Goal: Transaction & Acquisition: Purchase product/service

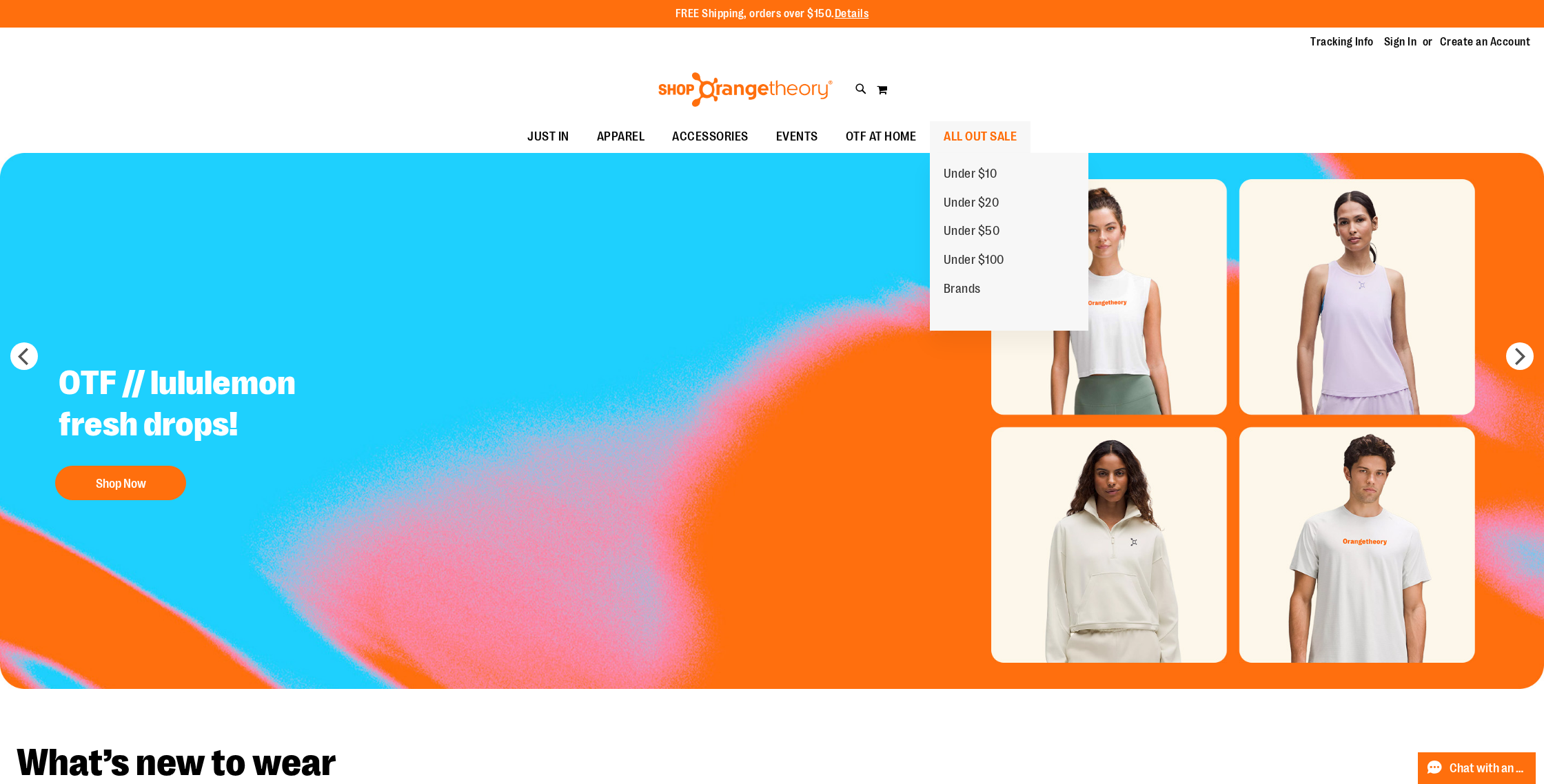
type input "**********"
click at [958, 139] on span "ALL OUT SALE" at bounding box center [980, 137] width 73 height 31
click at [950, 135] on span "ALL OUT SALE" at bounding box center [980, 137] width 73 height 31
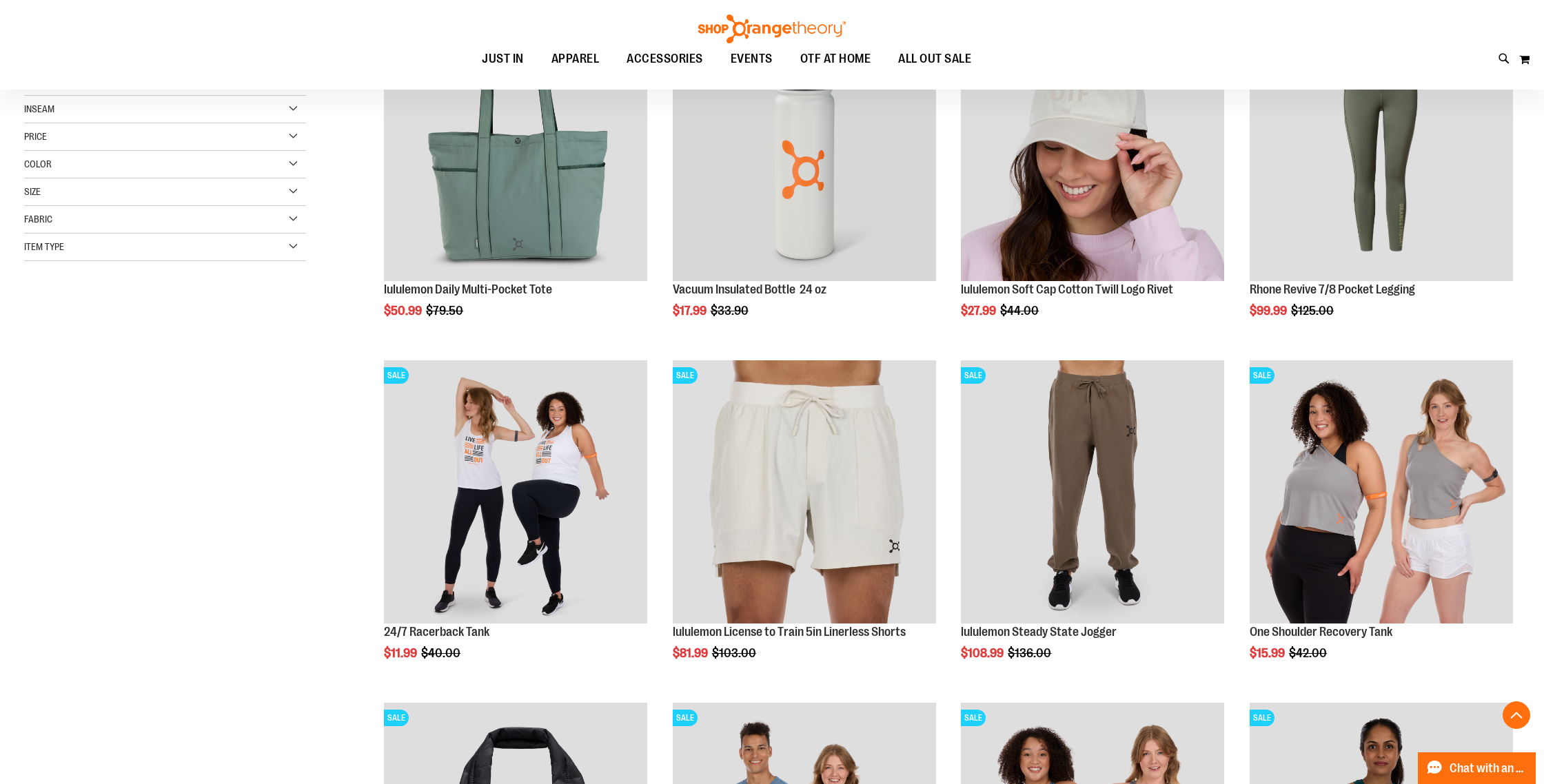
scroll to position [268, 0]
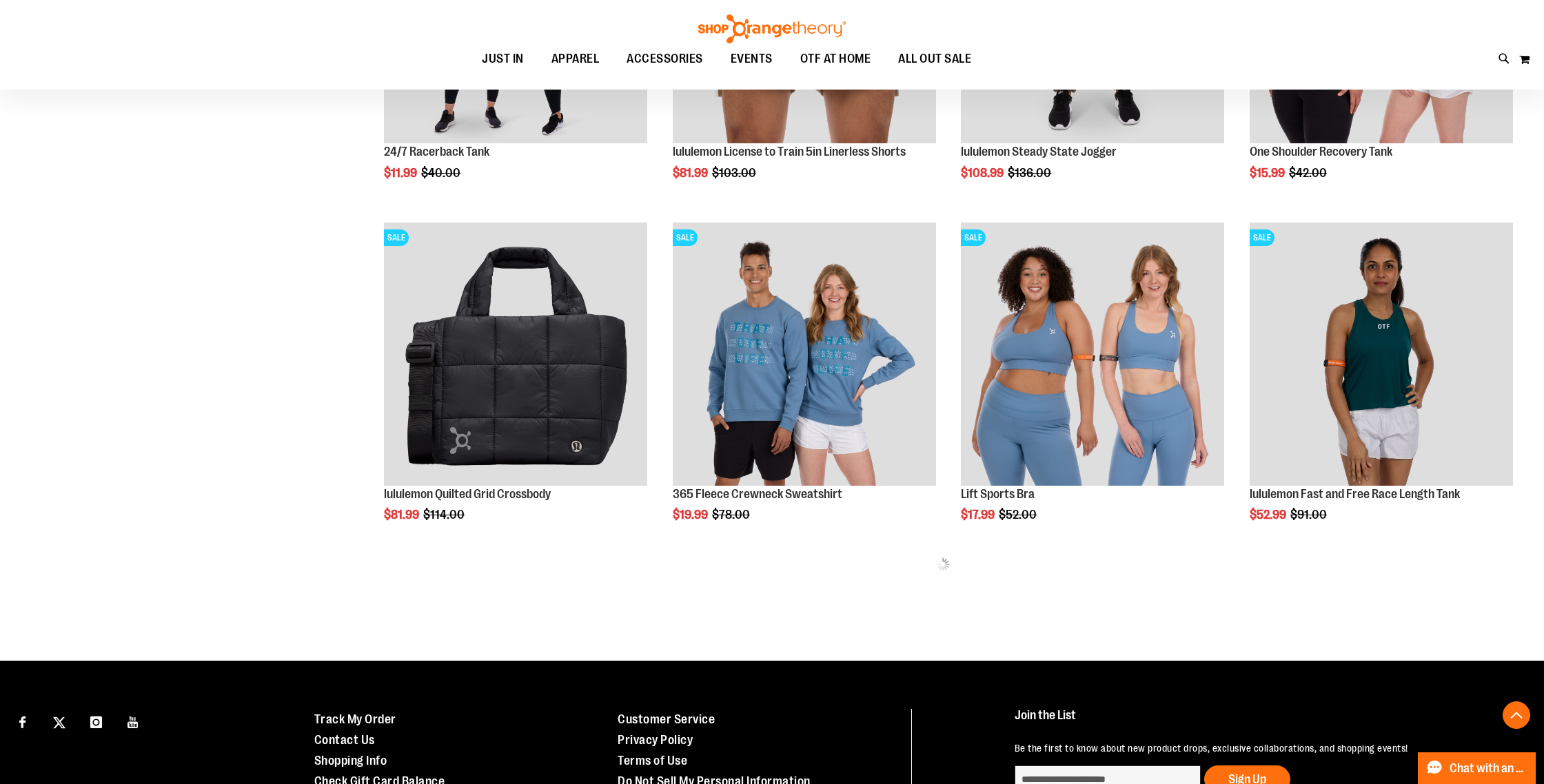
scroll to position [775, 0]
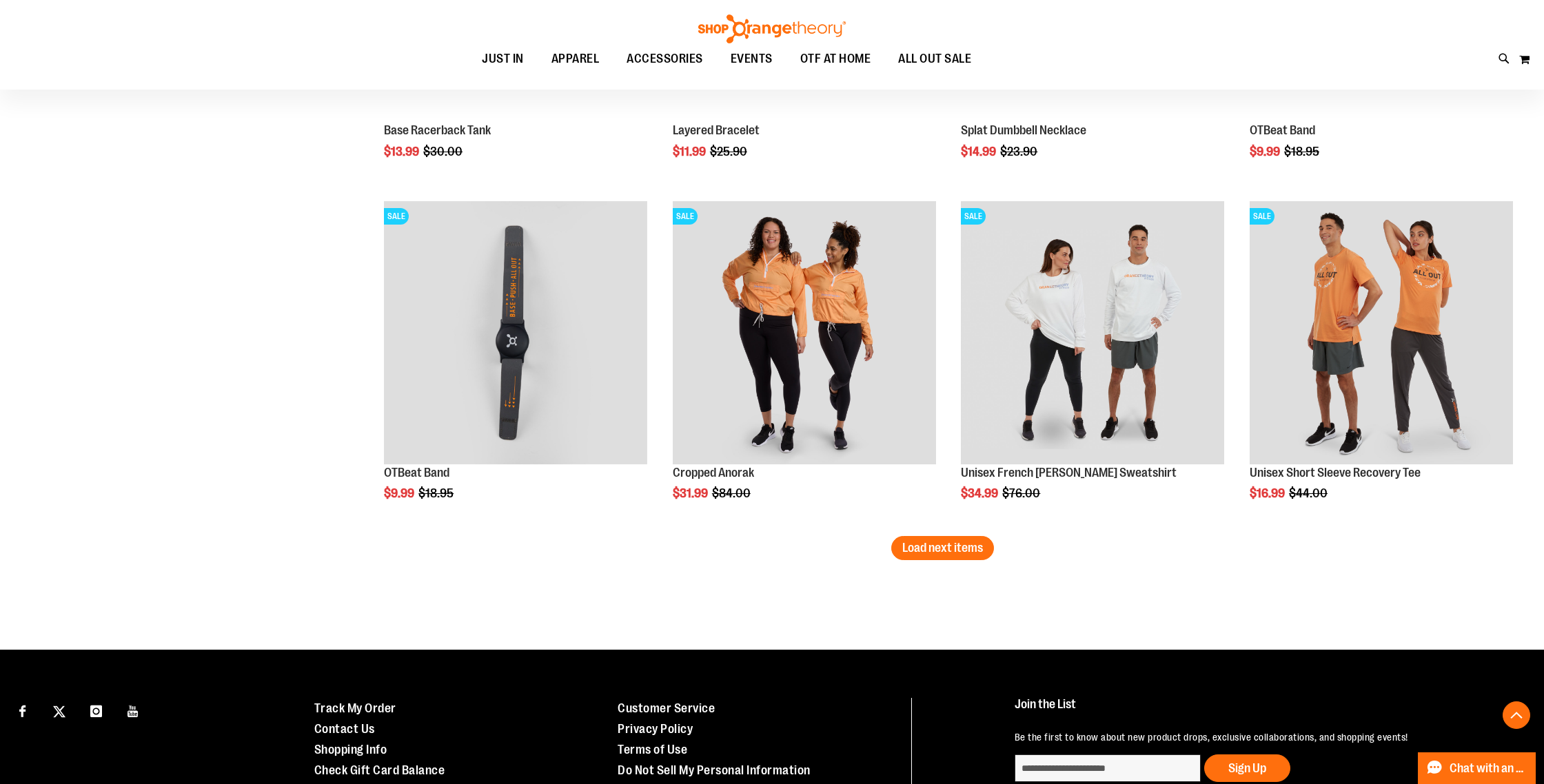
scroll to position [2843, 0]
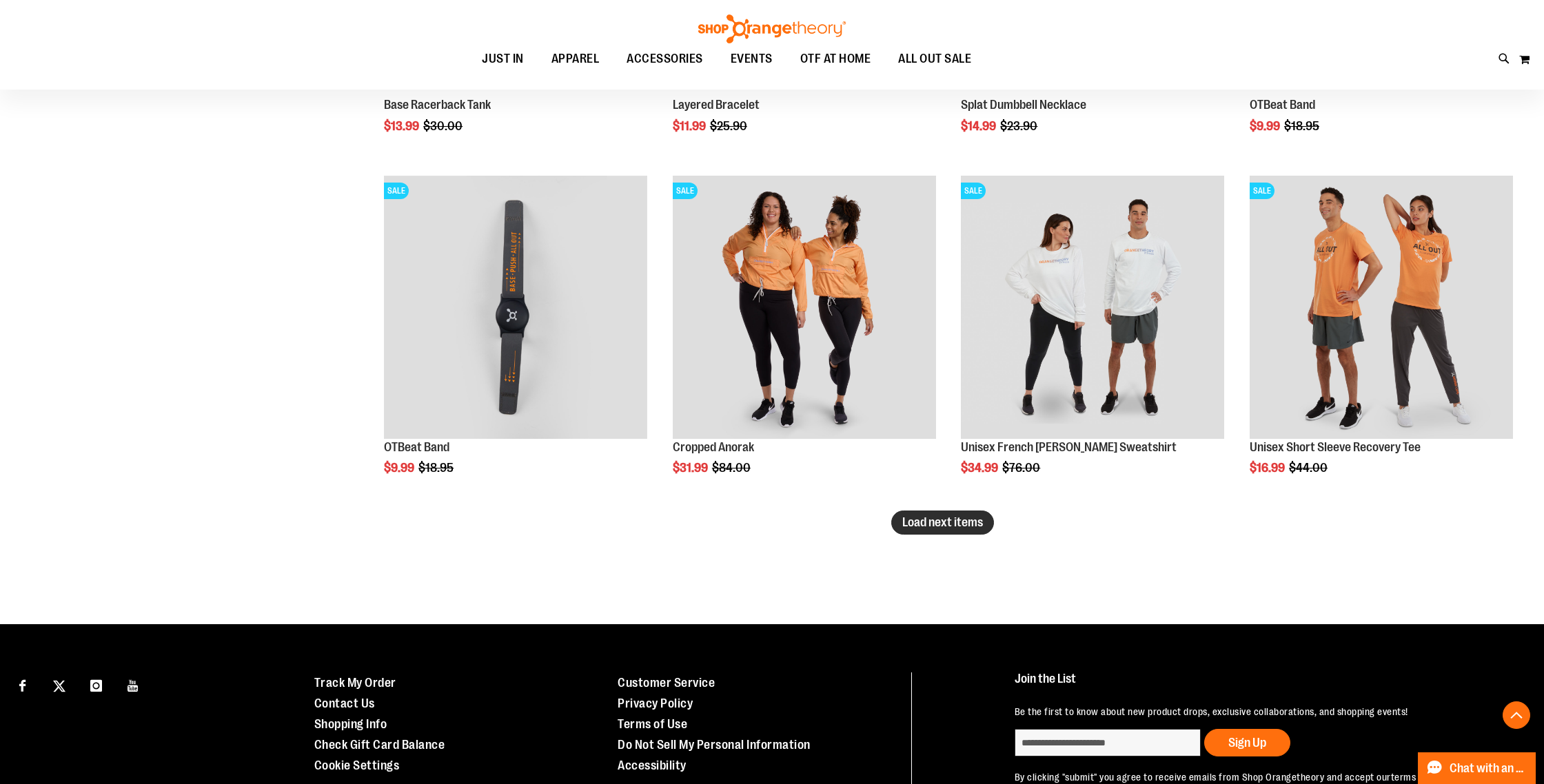
type input "**********"
click at [926, 522] on span "Load next items" at bounding box center [942, 522] width 81 height 14
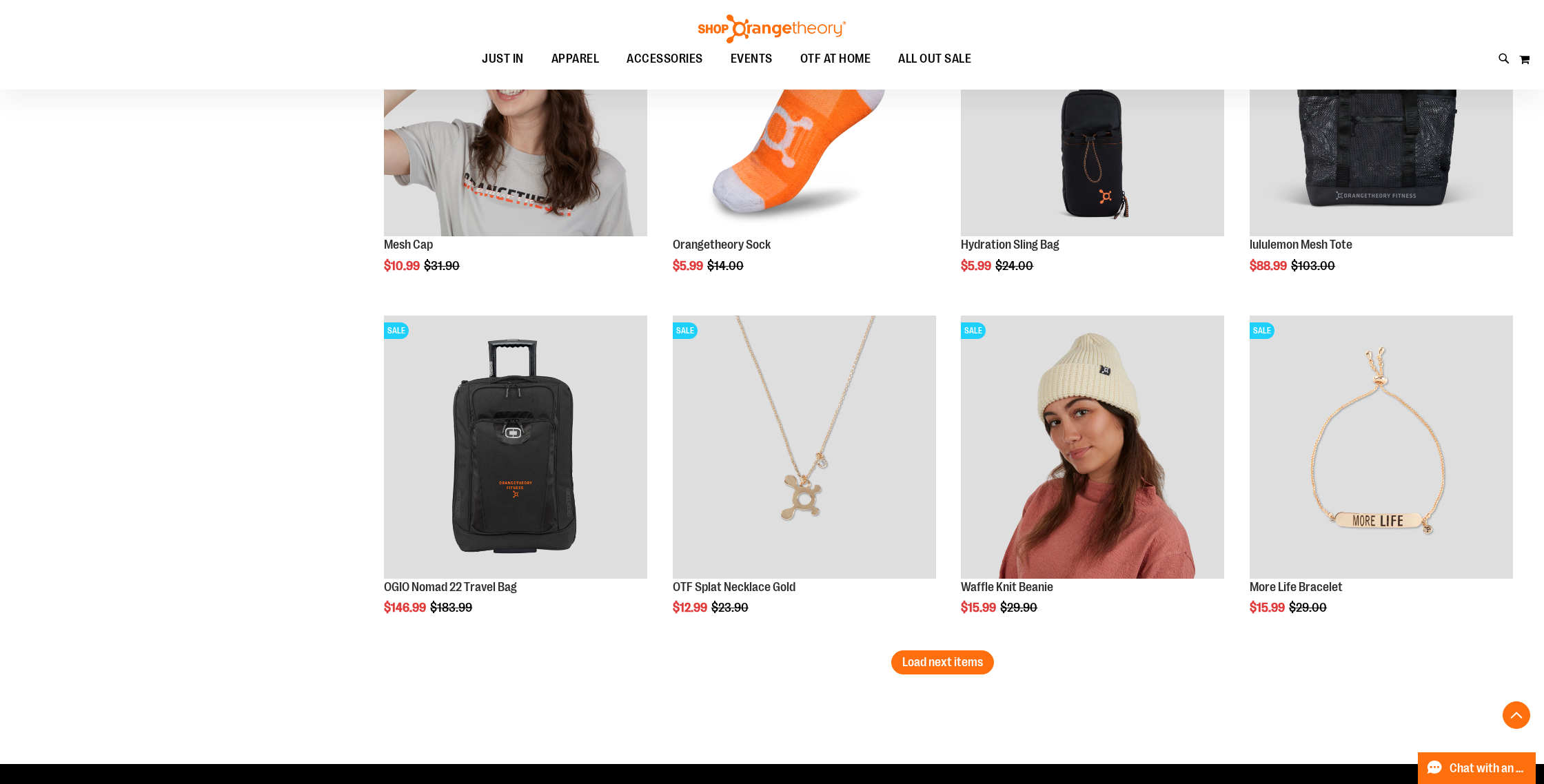
scroll to position [3736, 0]
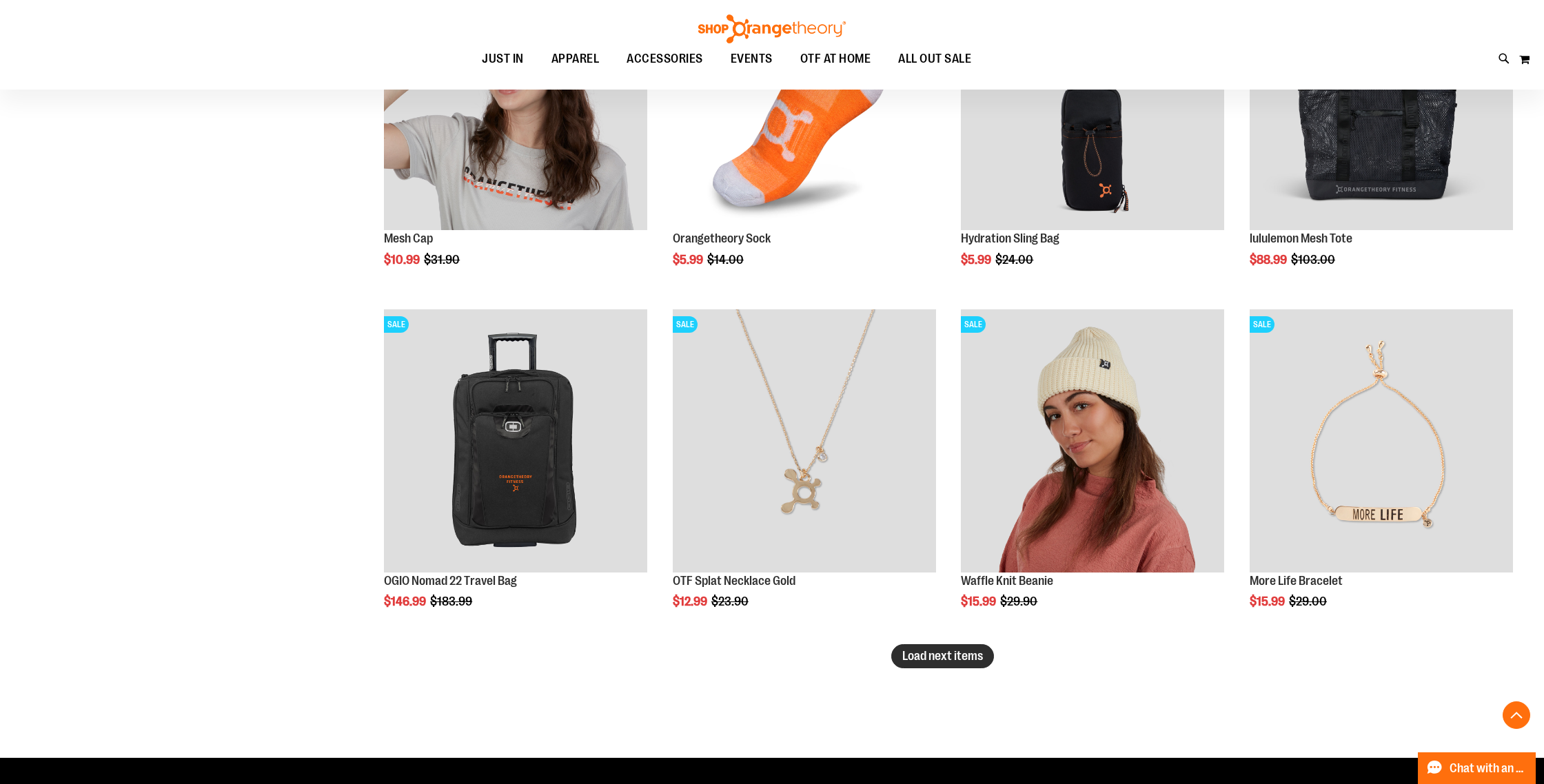
click at [927, 651] on span "Load next items" at bounding box center [942, 655] width 81 height 14
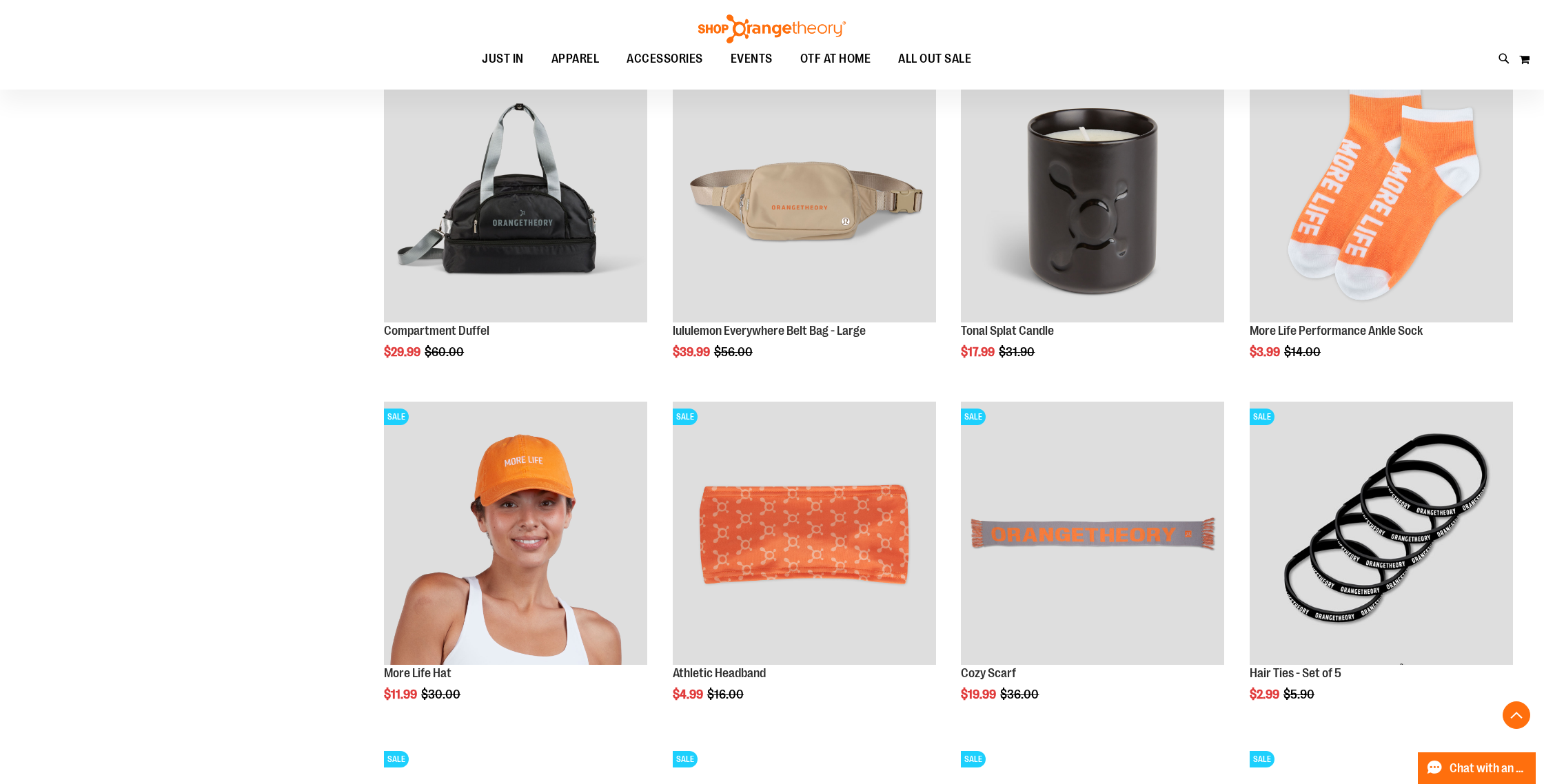
scroll to position [4375, 0]
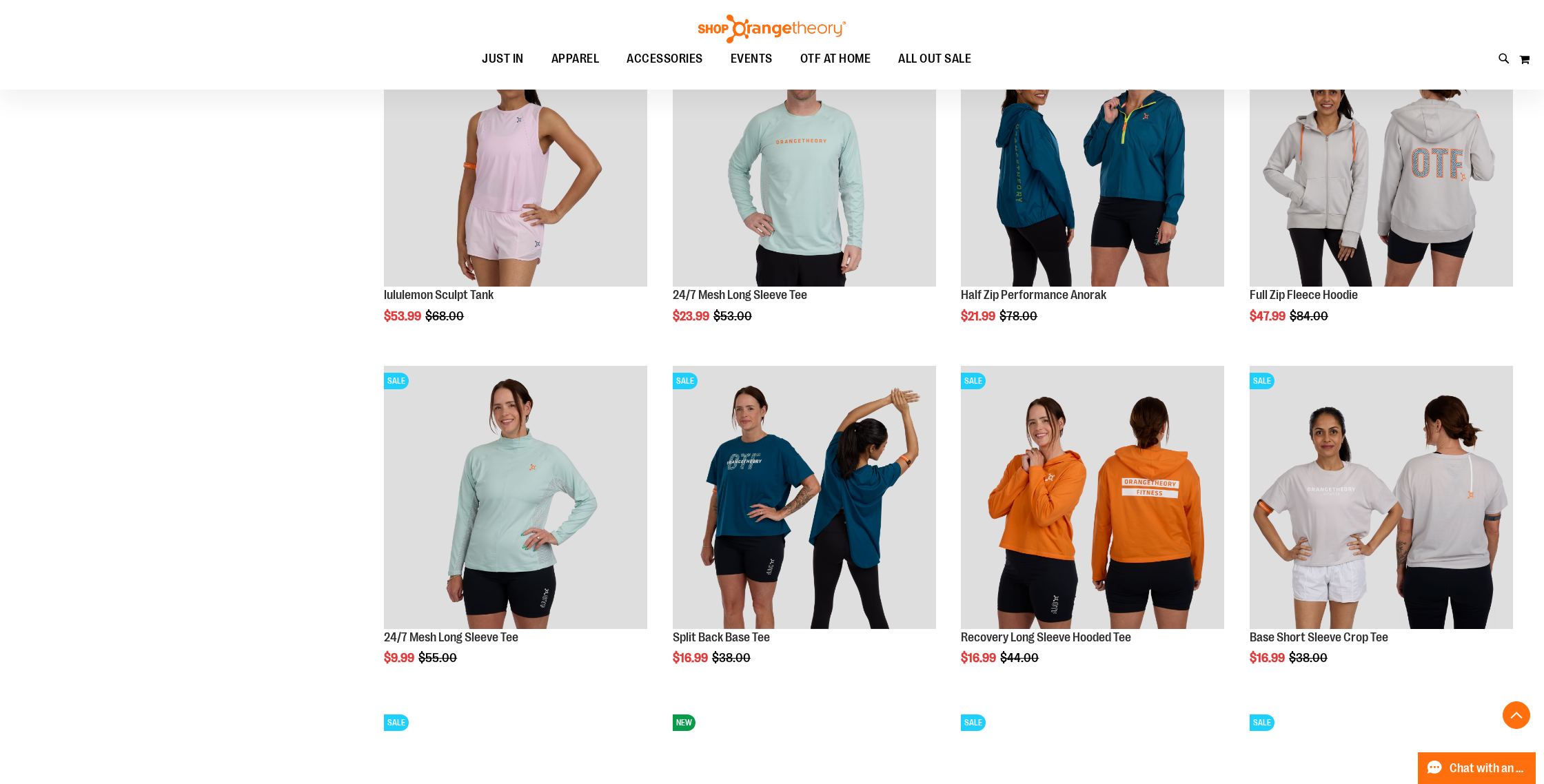
scroll to position [1713, 0]
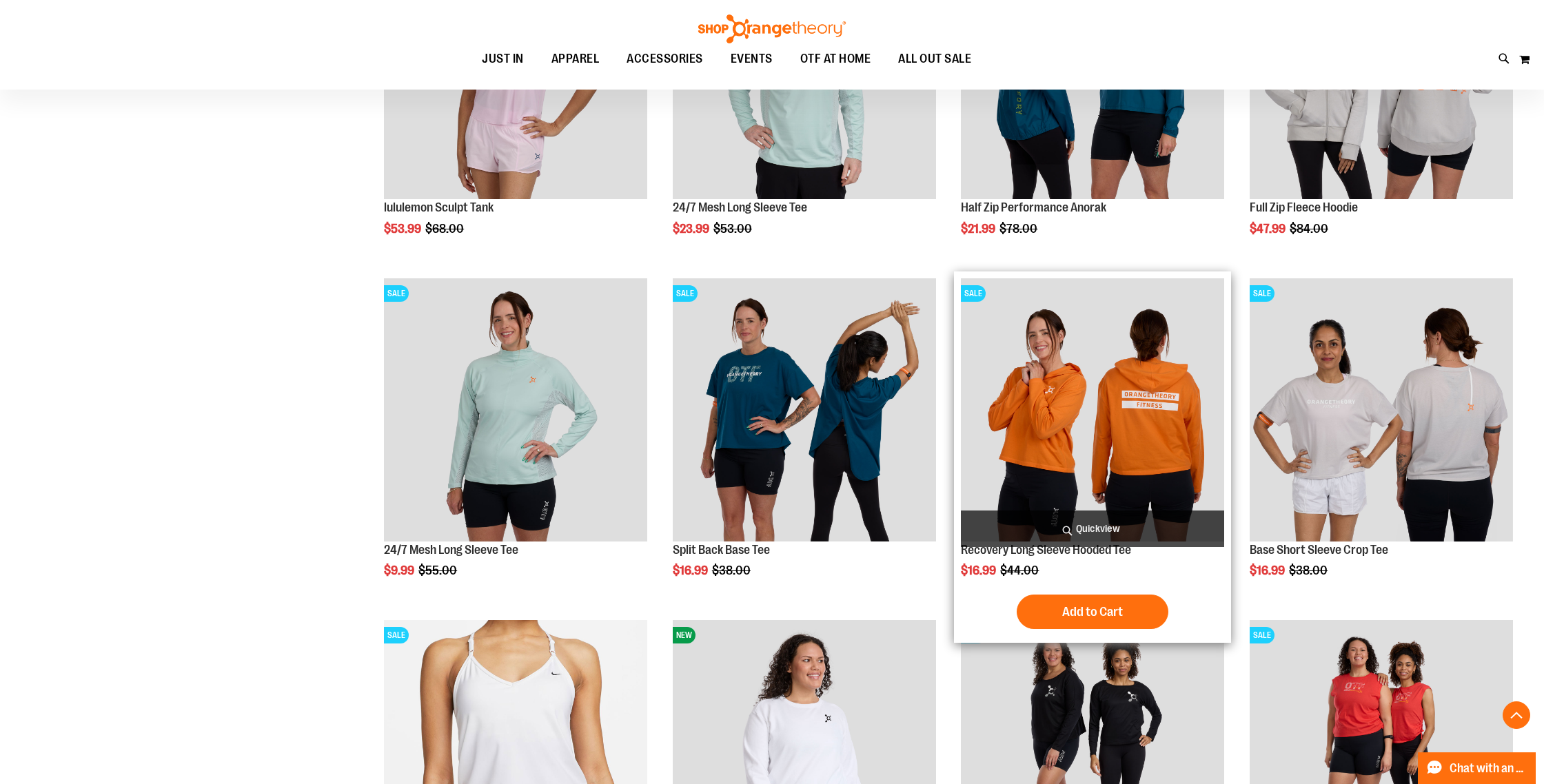
click at [1053, 399] on img "product" at bounding box center [1093, 410] width 263 height 263
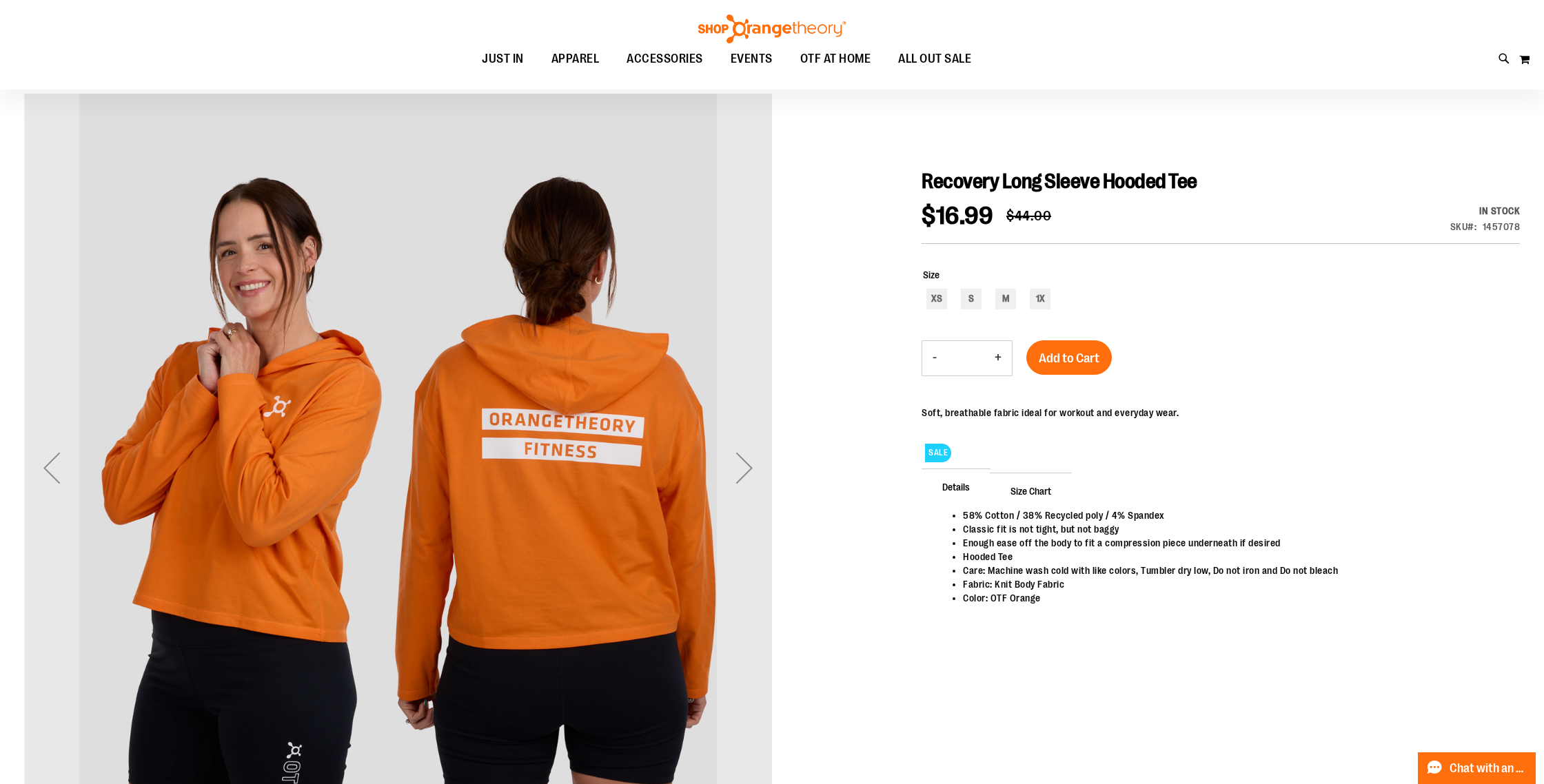
scroll to position [90, 0]
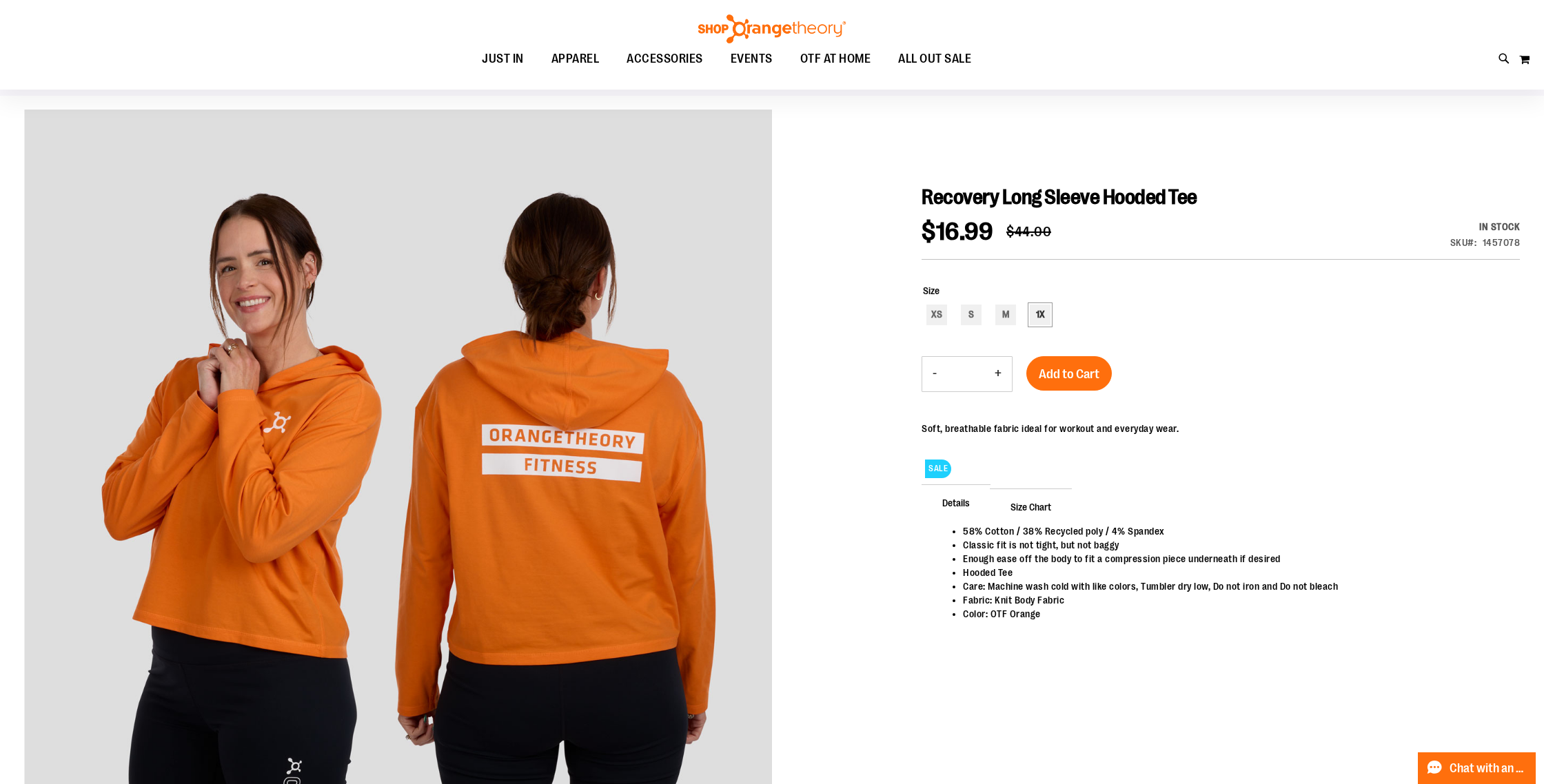
type input "**********"
click at [1046, 317] on div "1X" at bounding box center [1040, 315] width 20 height 20
type input "***"
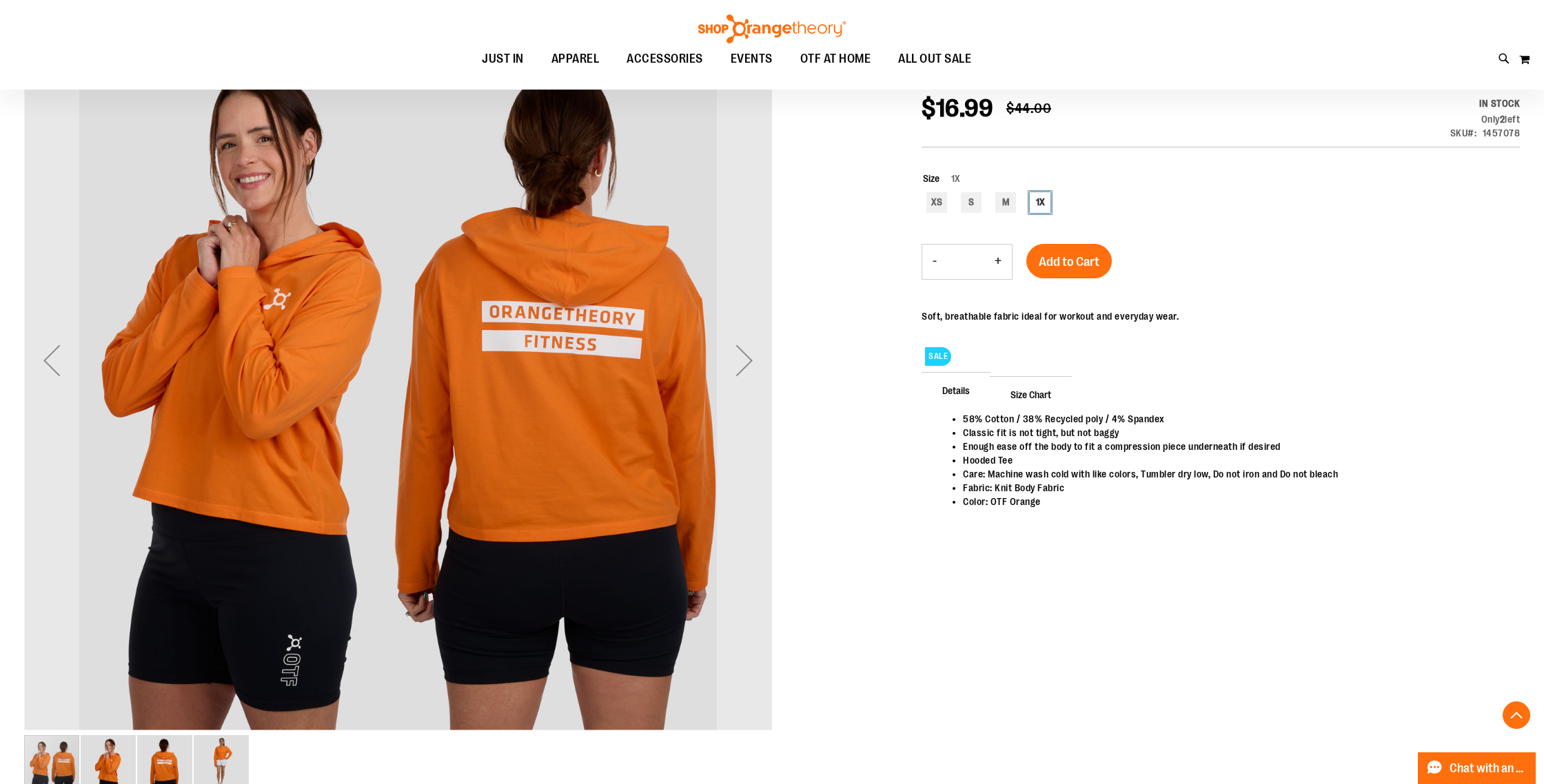
scroll to position [213, 0]
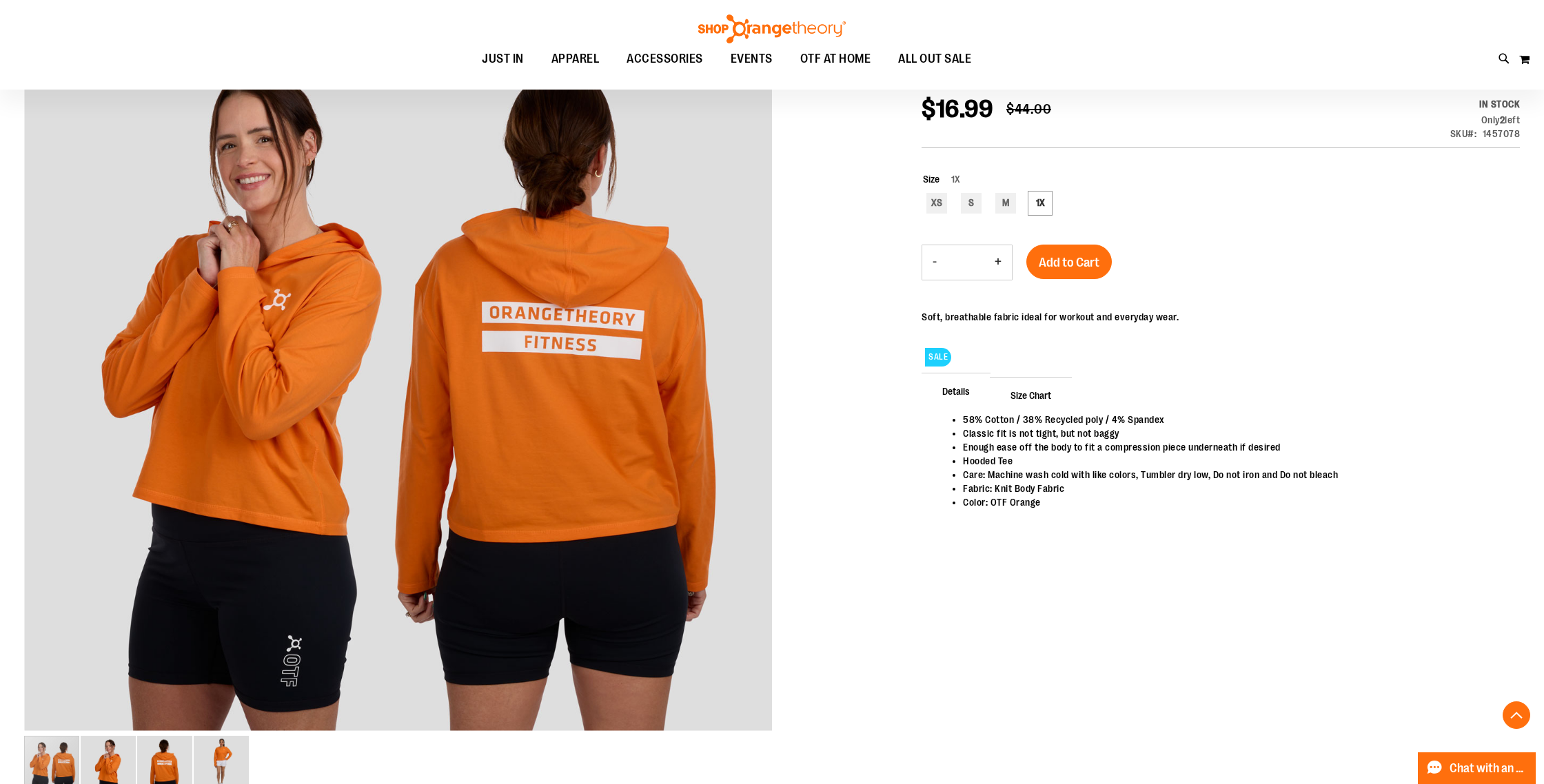
click at [934, 356] on span "SALE" at bounding box center [938, 357] width 26 height 19
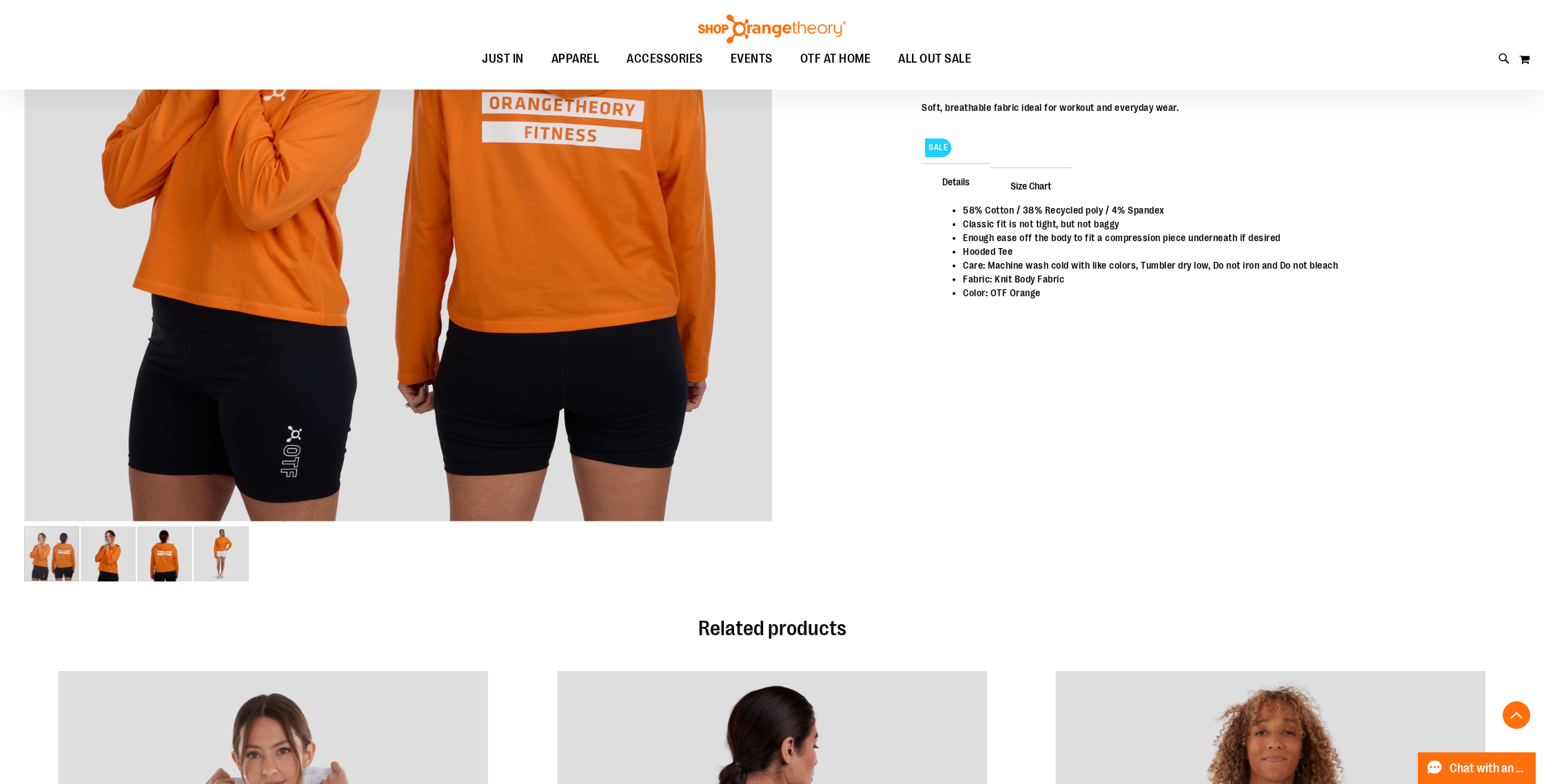
scroll to position [284, 0]
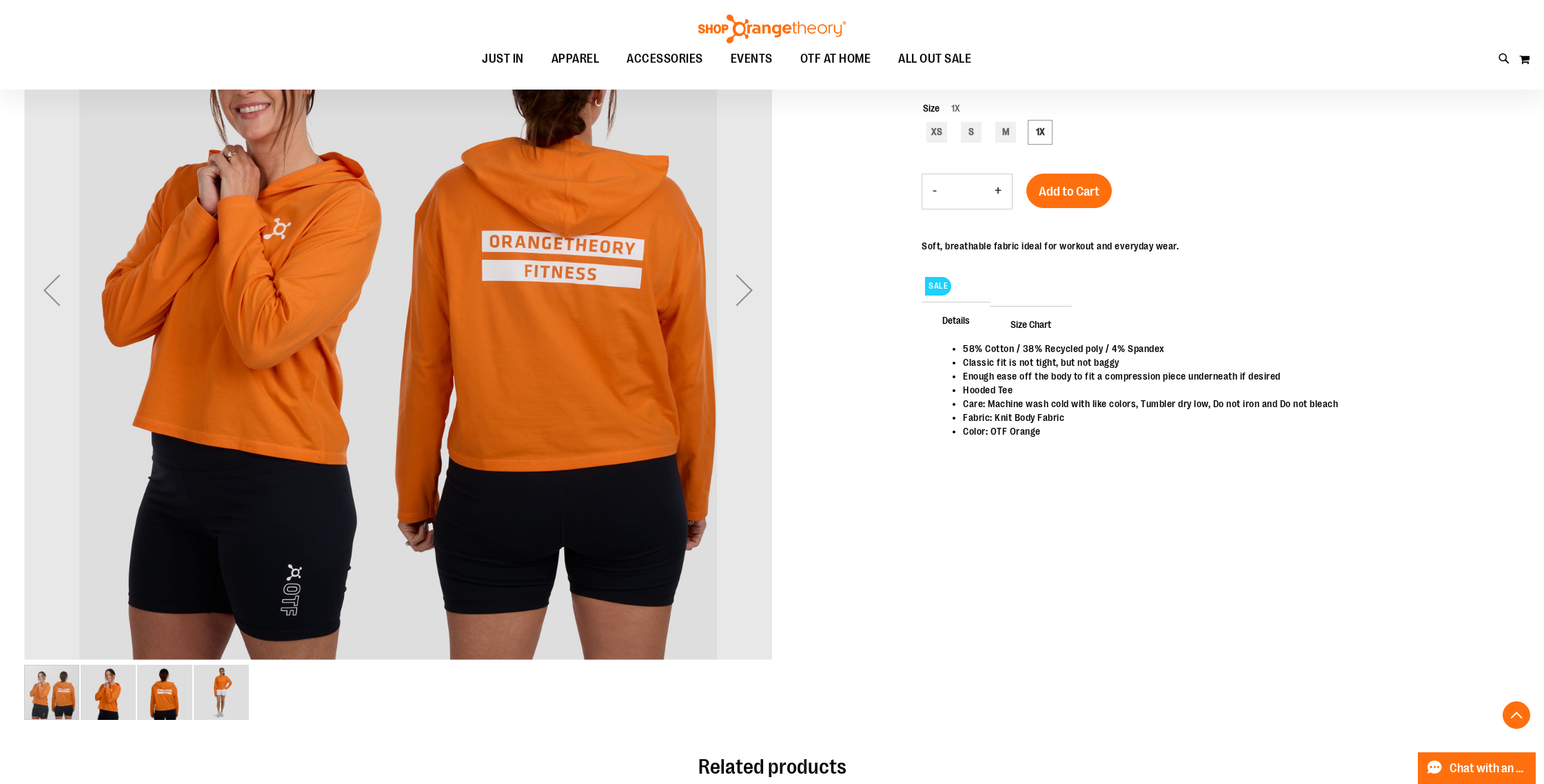
click at [215, 695] on img "image 4 of 4" at bounding box center [221, 692] width 55 height 55
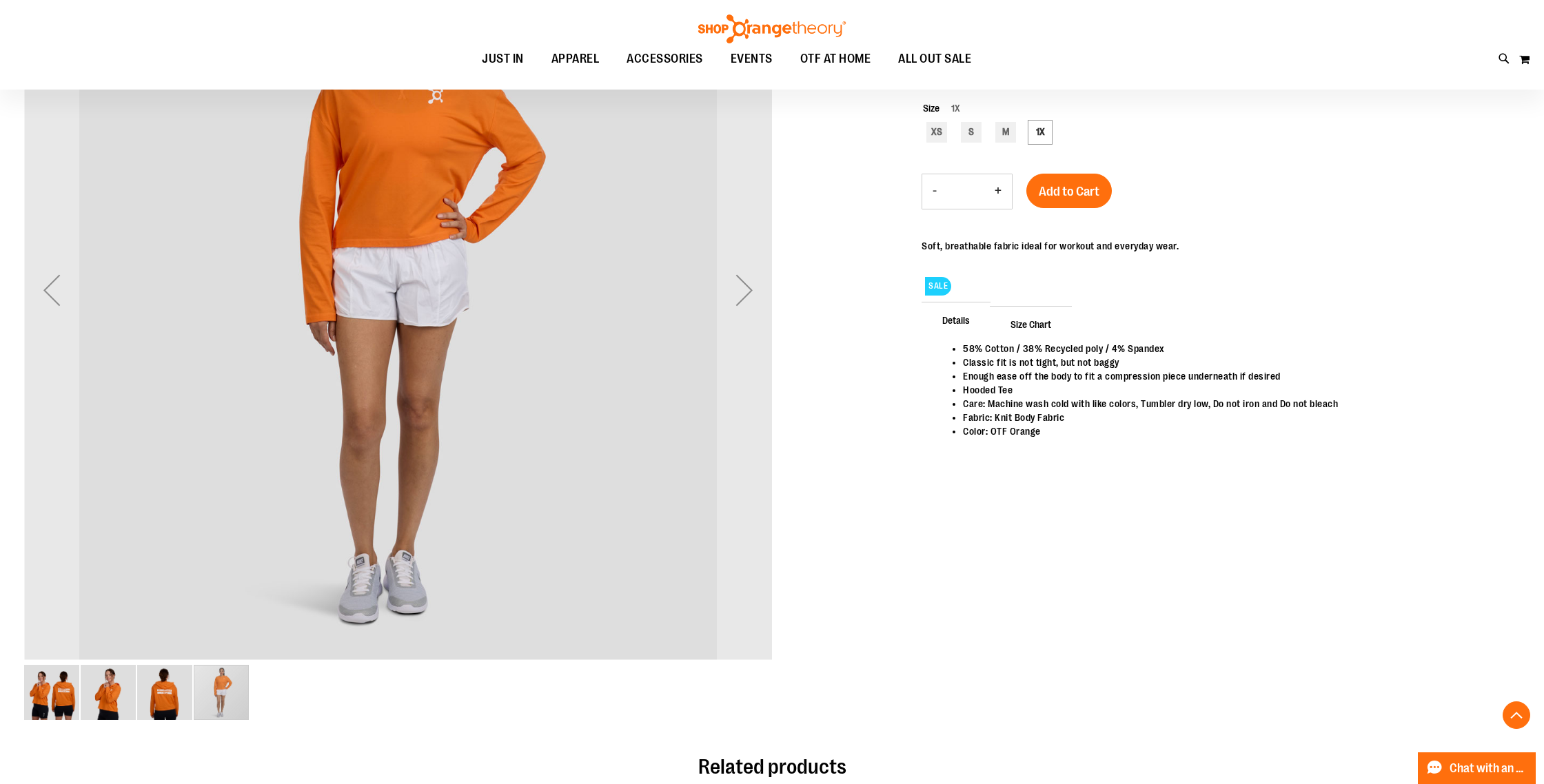
click at [176, 697] on img "image 3 of 4" at bounding box center [165, 692] width 55 height 55
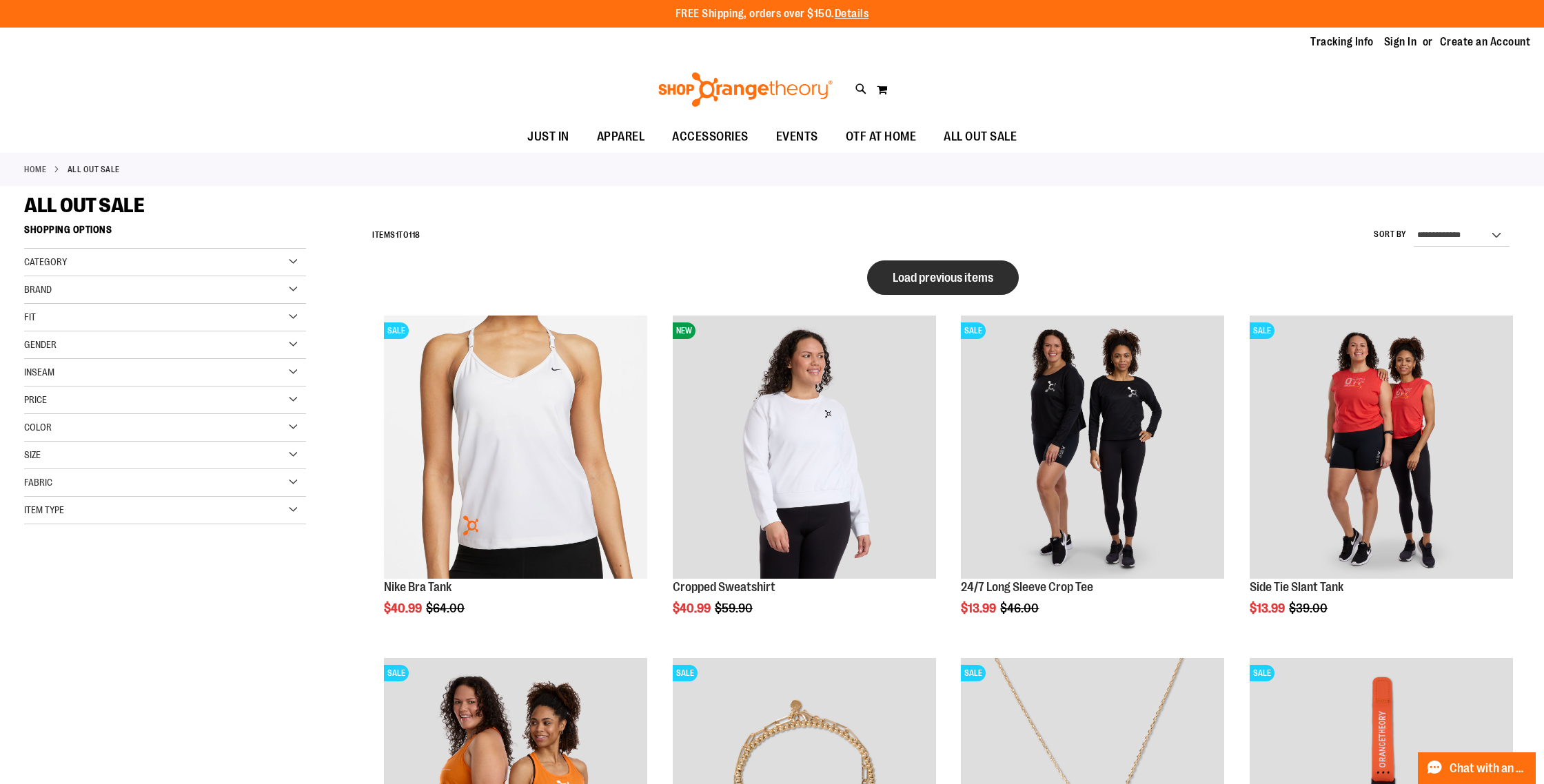
type input "**********"
click at [945, 272] on span "Load previous items" at bounding box center [943, 277] width 100 height 14
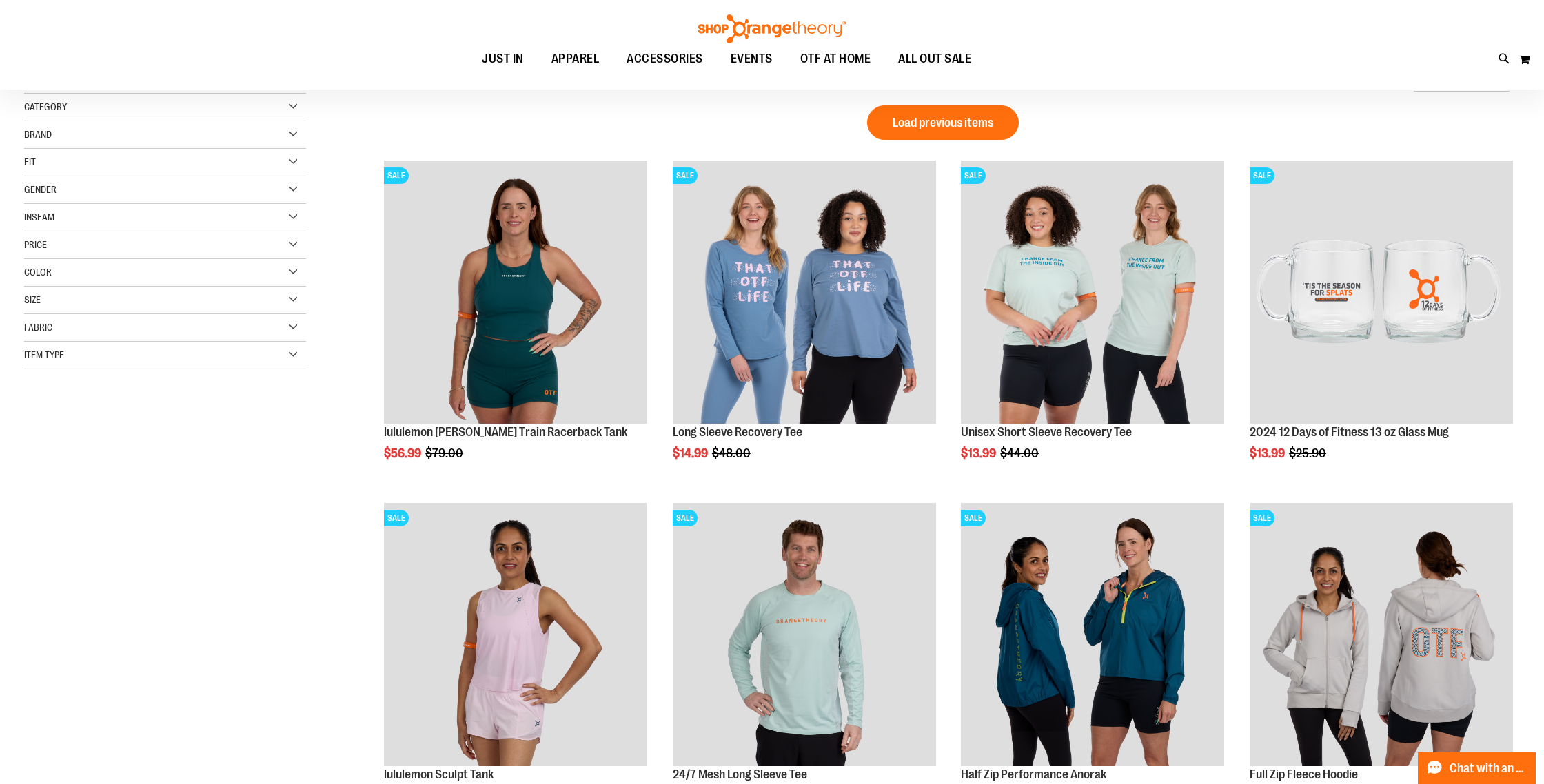
scroll to position [7, 0]
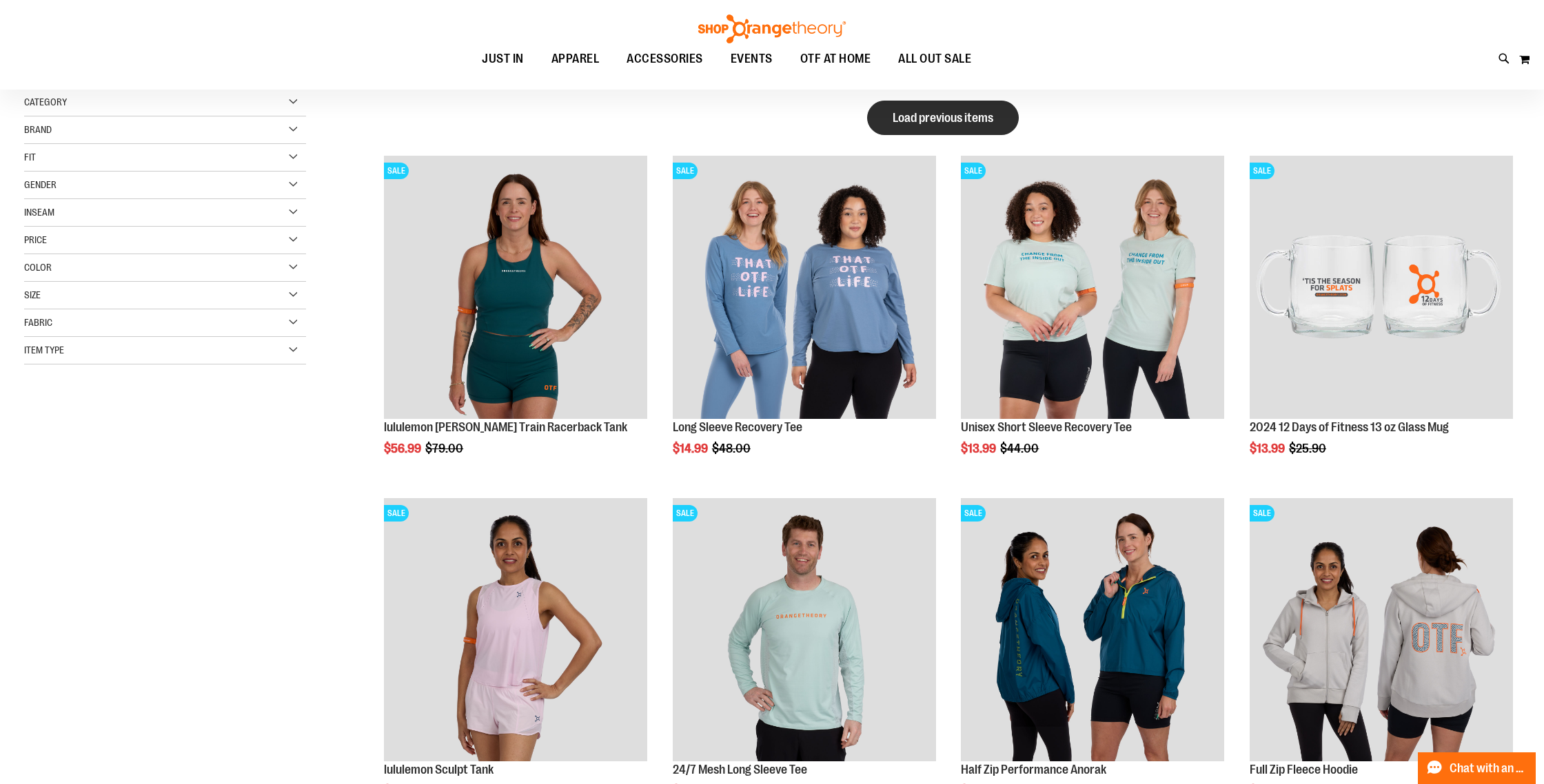
click at [920, 119] on span "Load previous items" at bounding box center [943, 118] width 100 height 14
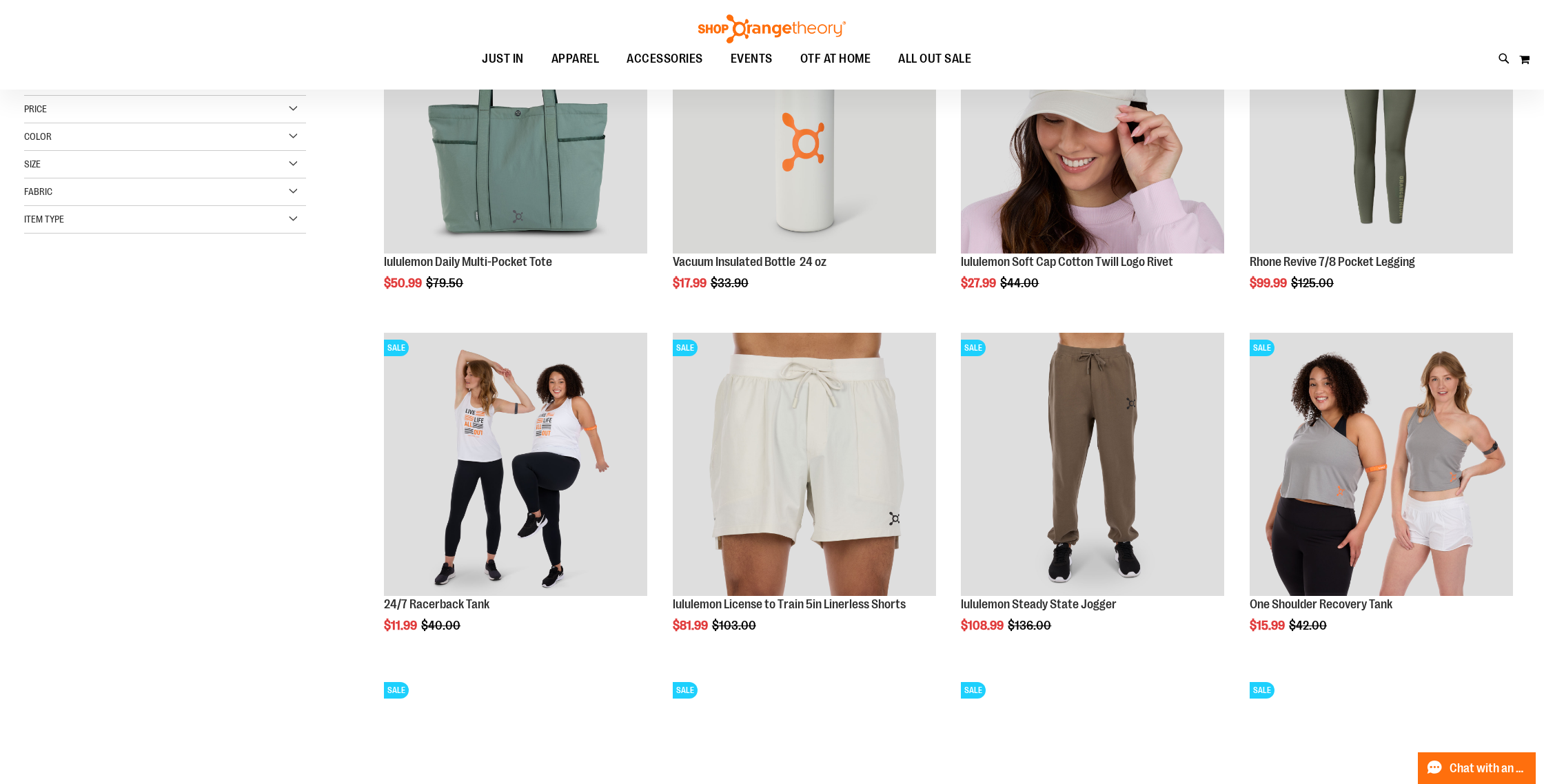
scroll to position [138, 0]
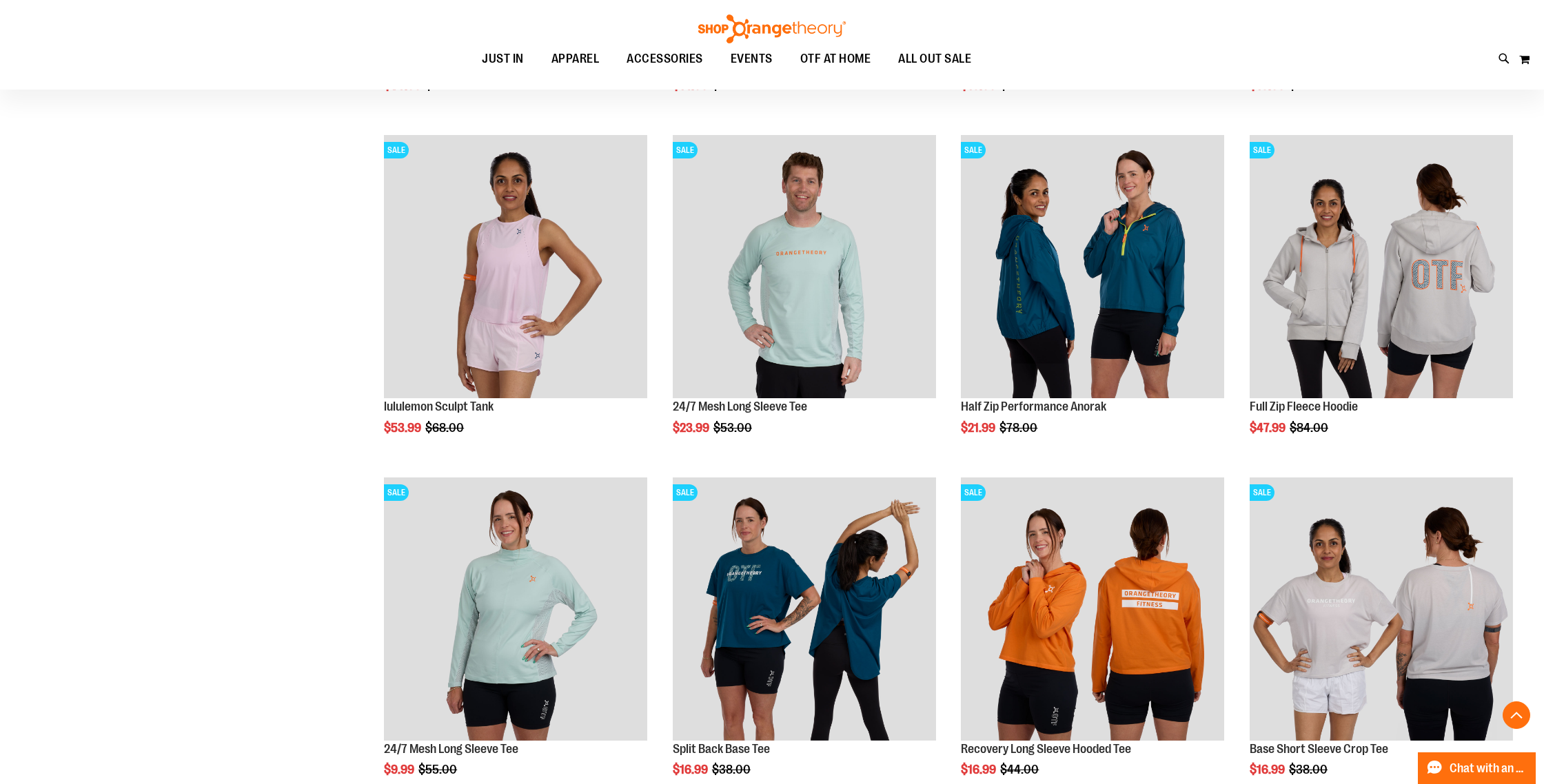
scroll to position [1349, 0]
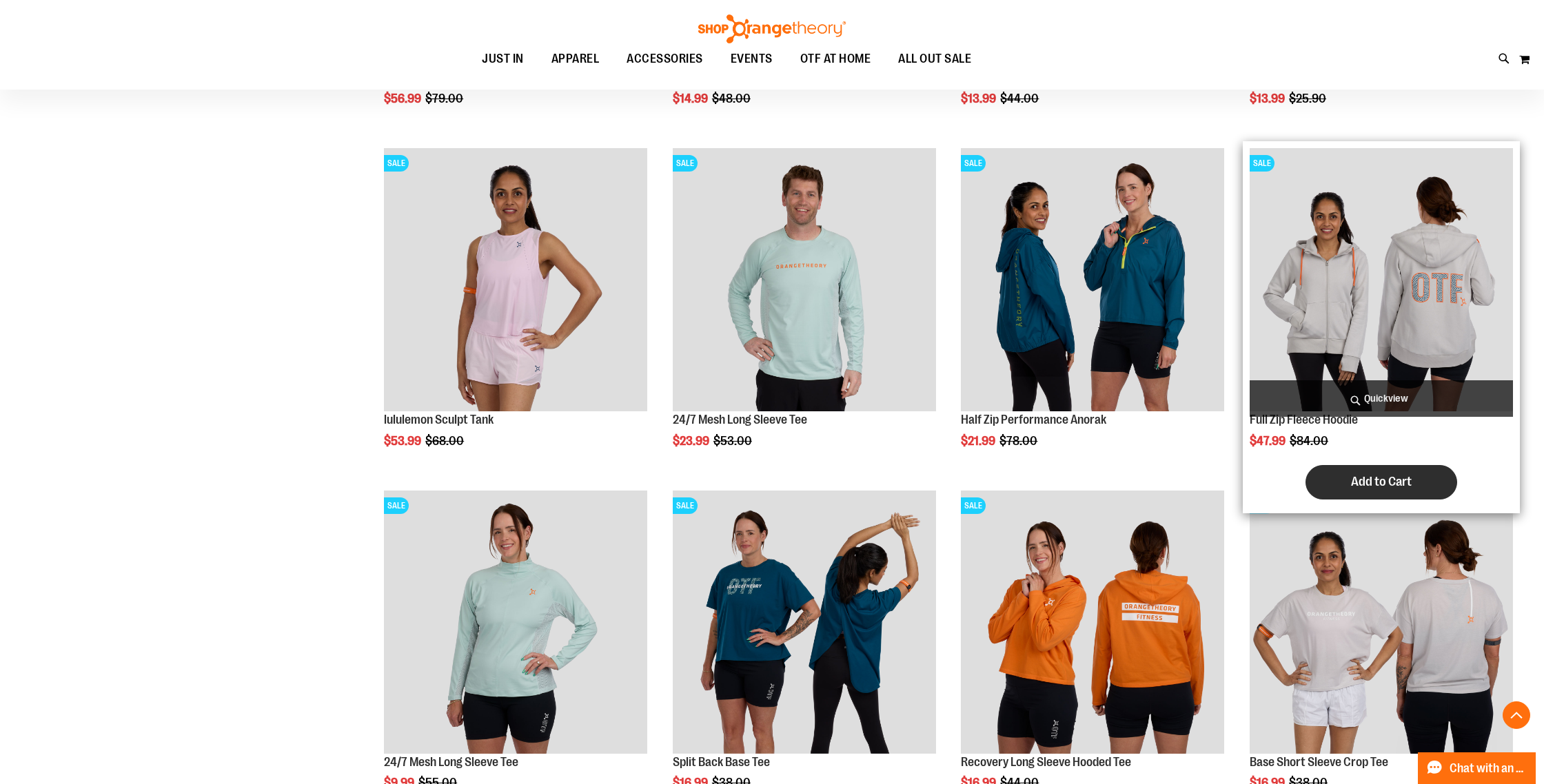
click at [1408, 479] on span "Add to Cart" at bounding box center [1381, 481] width 60 height 15
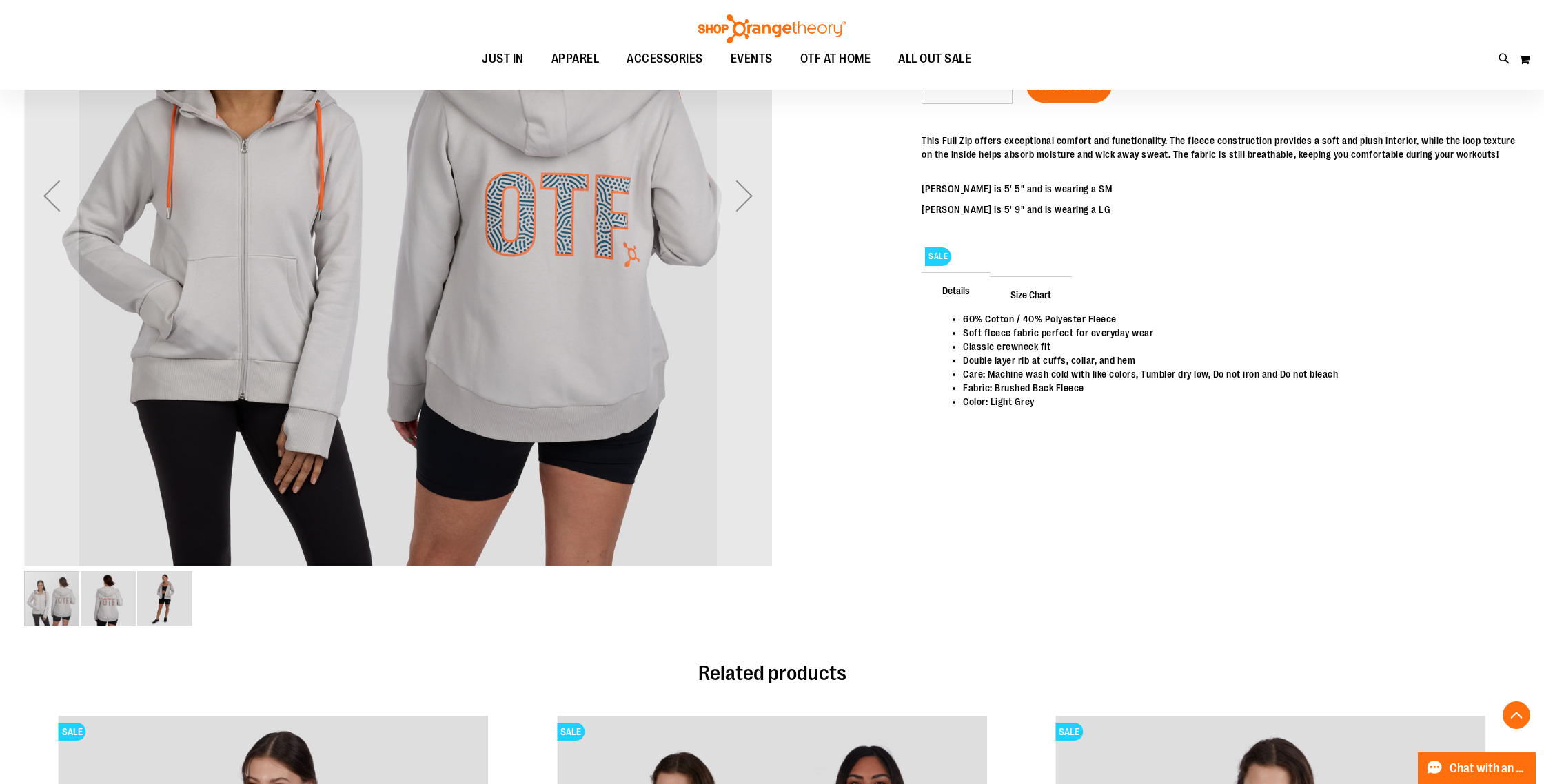
scroll to position [415, 0]
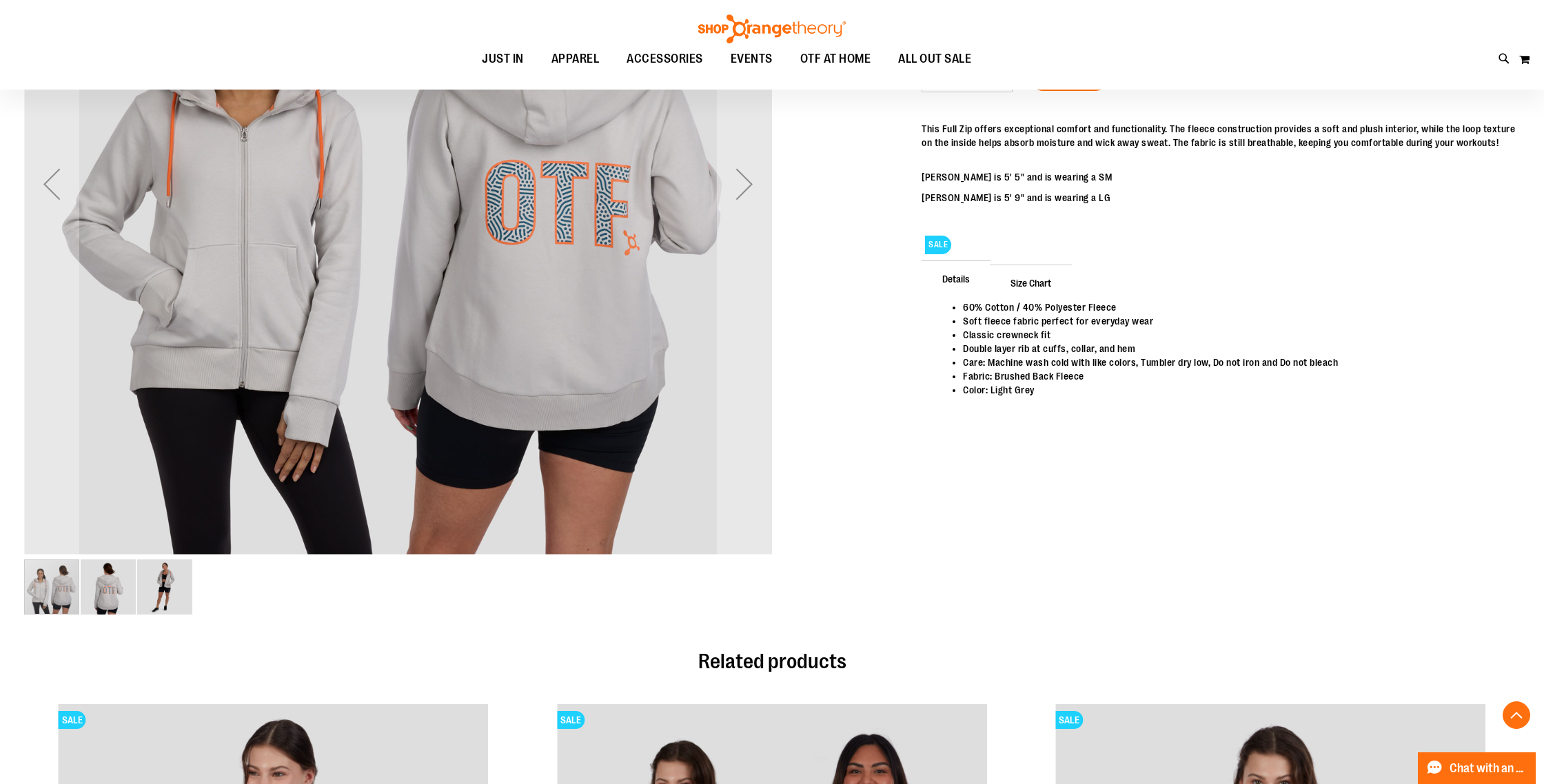
type input "**********"
click at [167, 591] on img "image 3 of 3" at bounding box center [165, 587] width 55 height 55
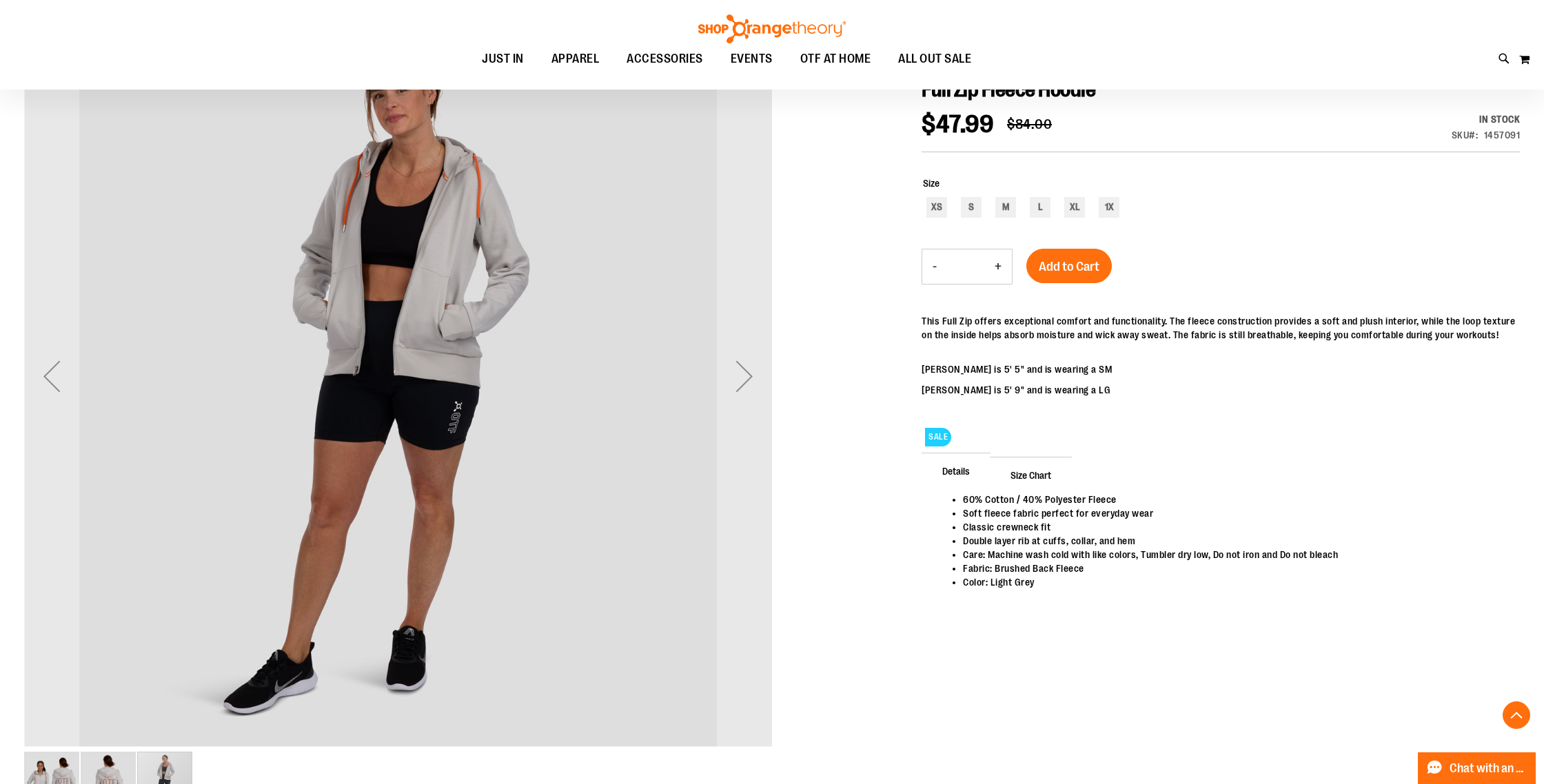
scroll to position [239, 0]
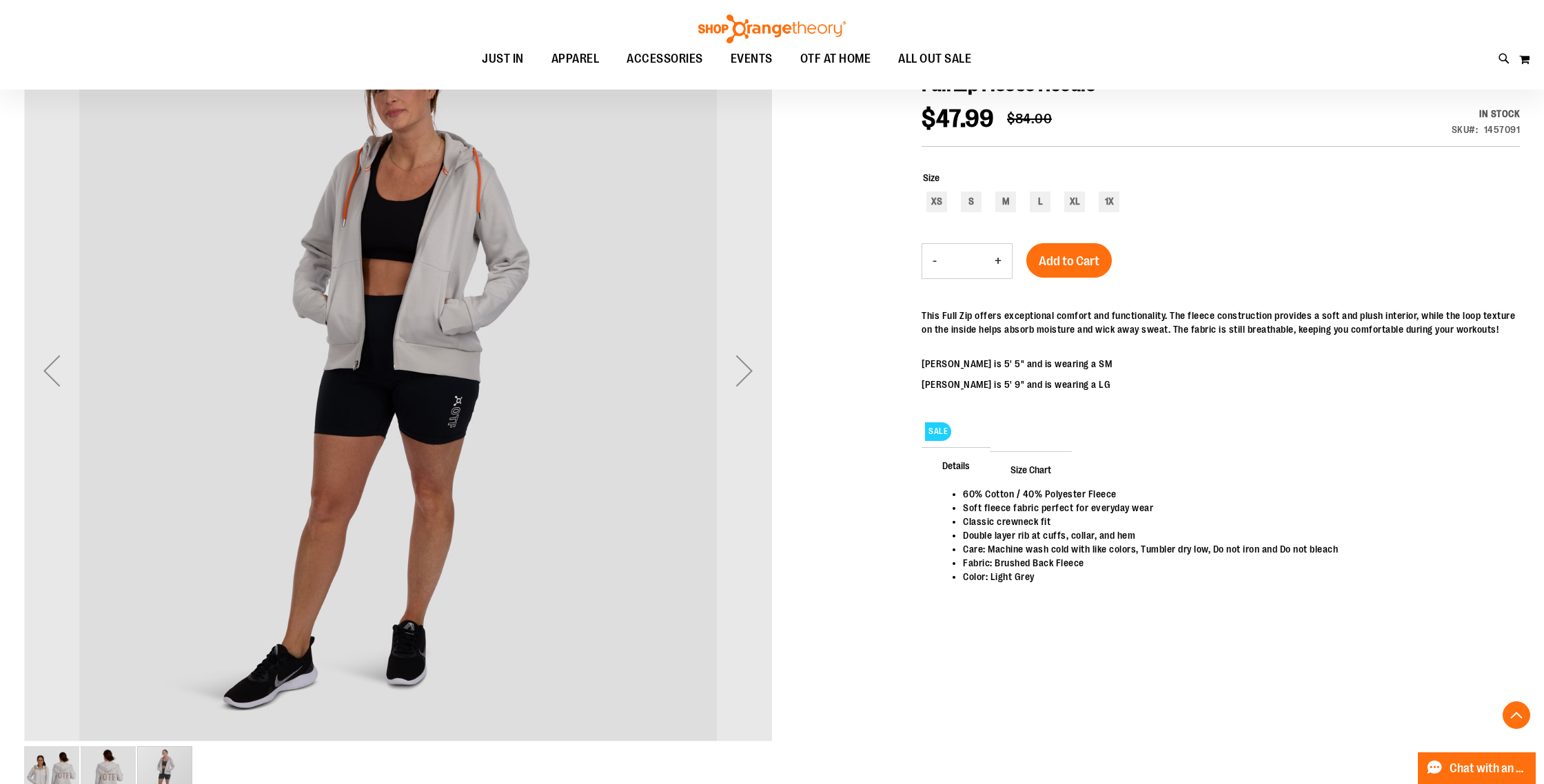
click at [115, 764] on img "image 2 of 3" at bounding box center [108, 774] width 55 height 55
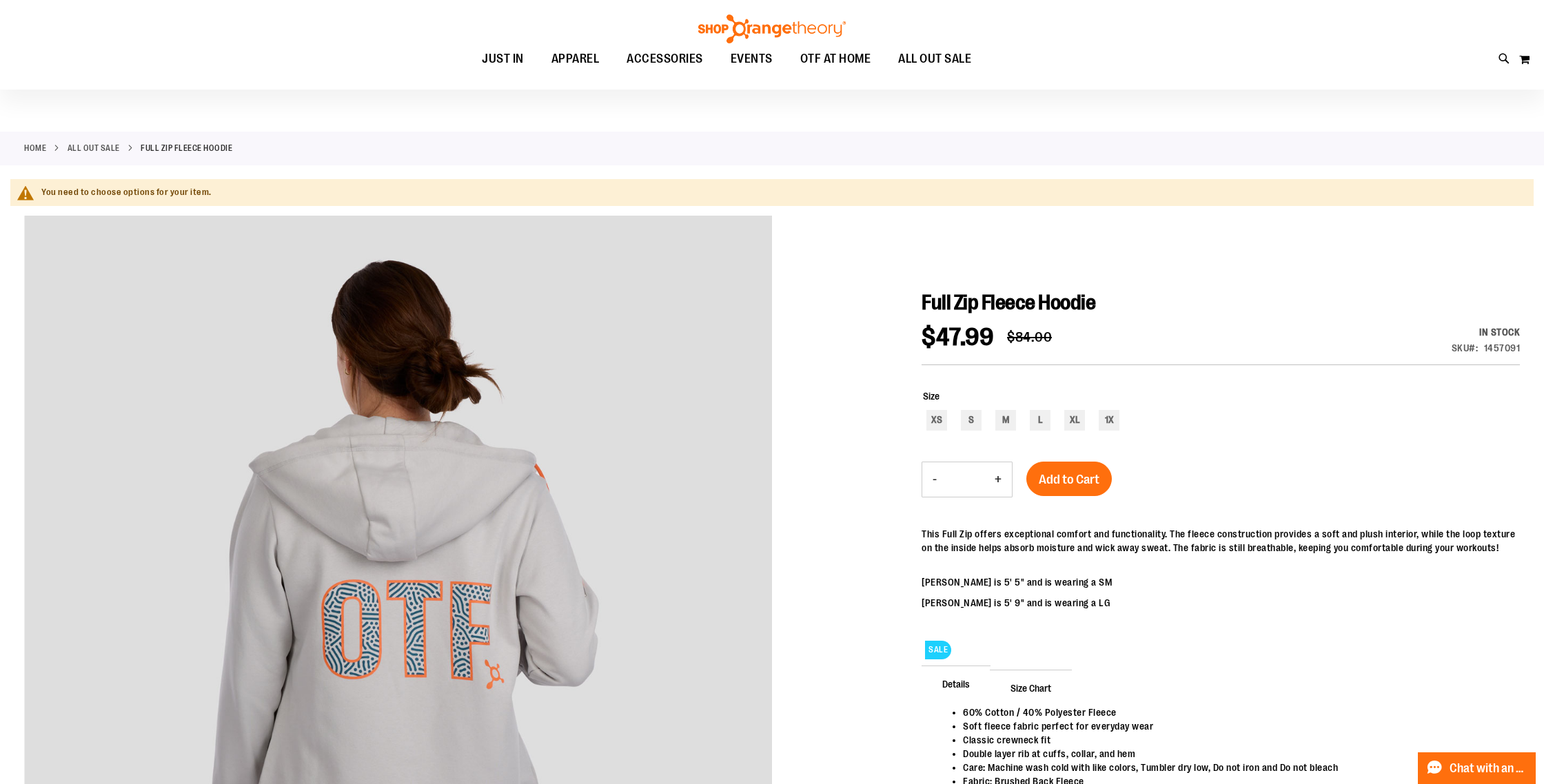
scroll to position [7, 0]
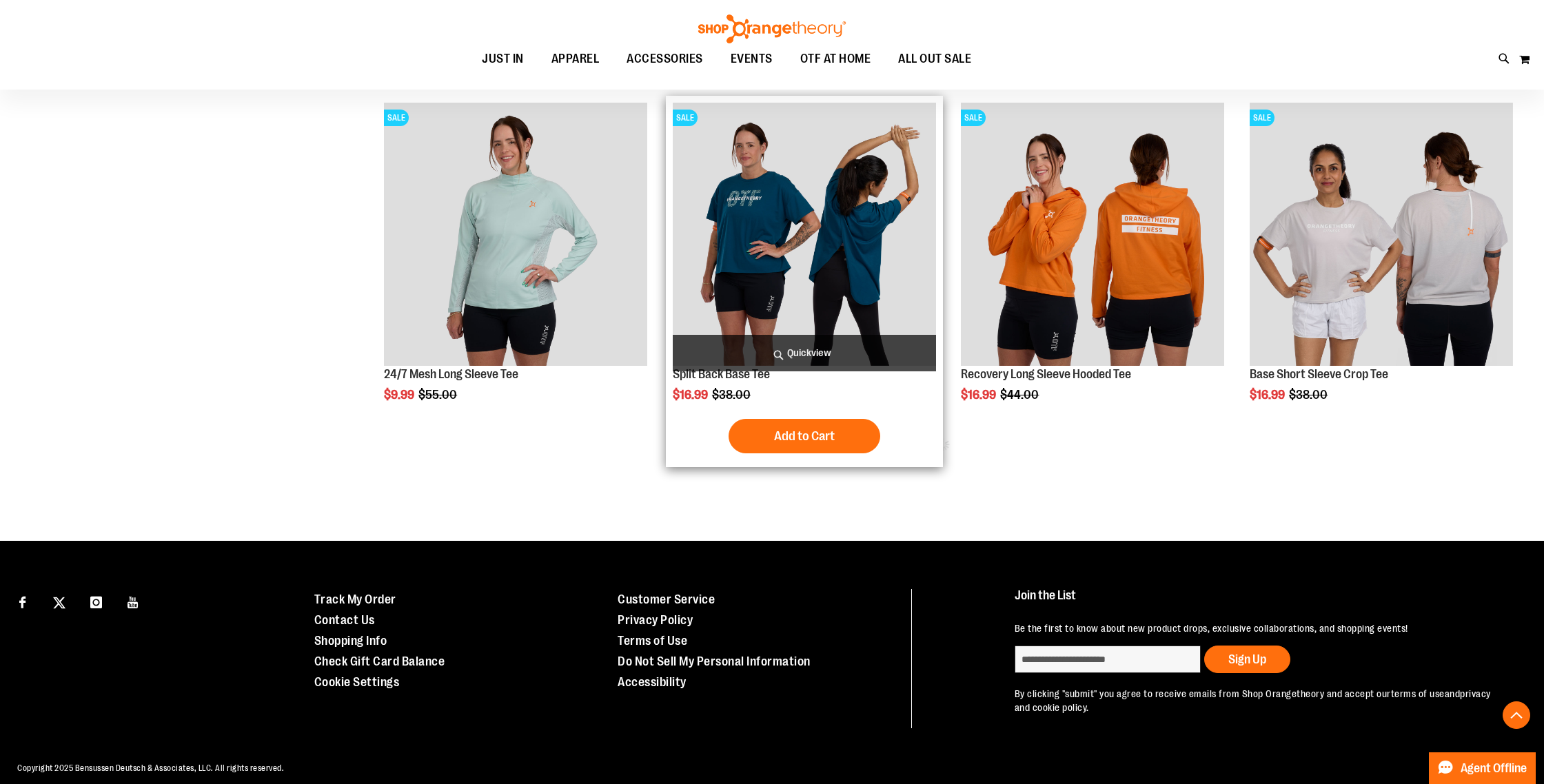
scroll to position [745, 0]
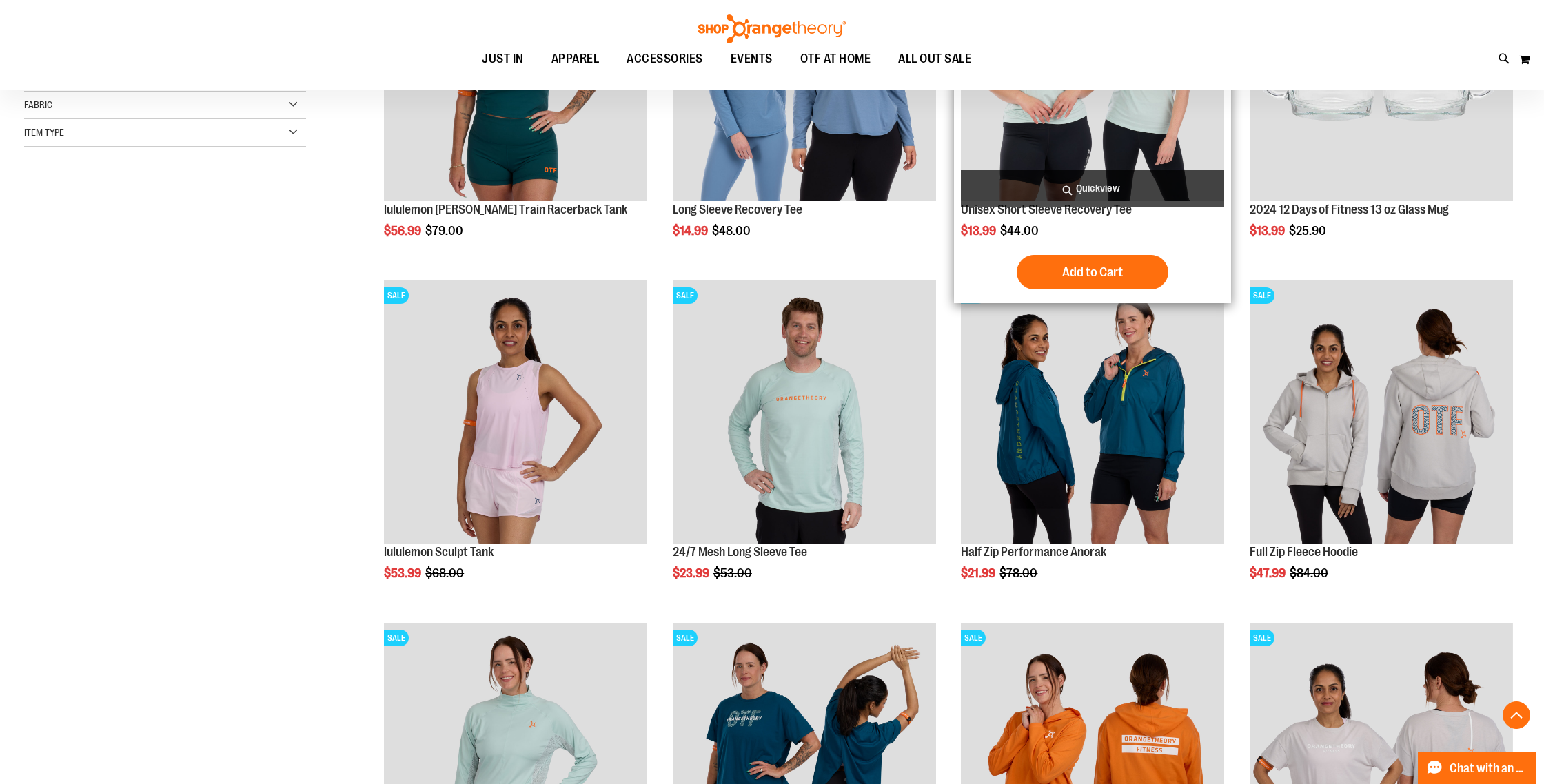
scroll to position [216, 0]
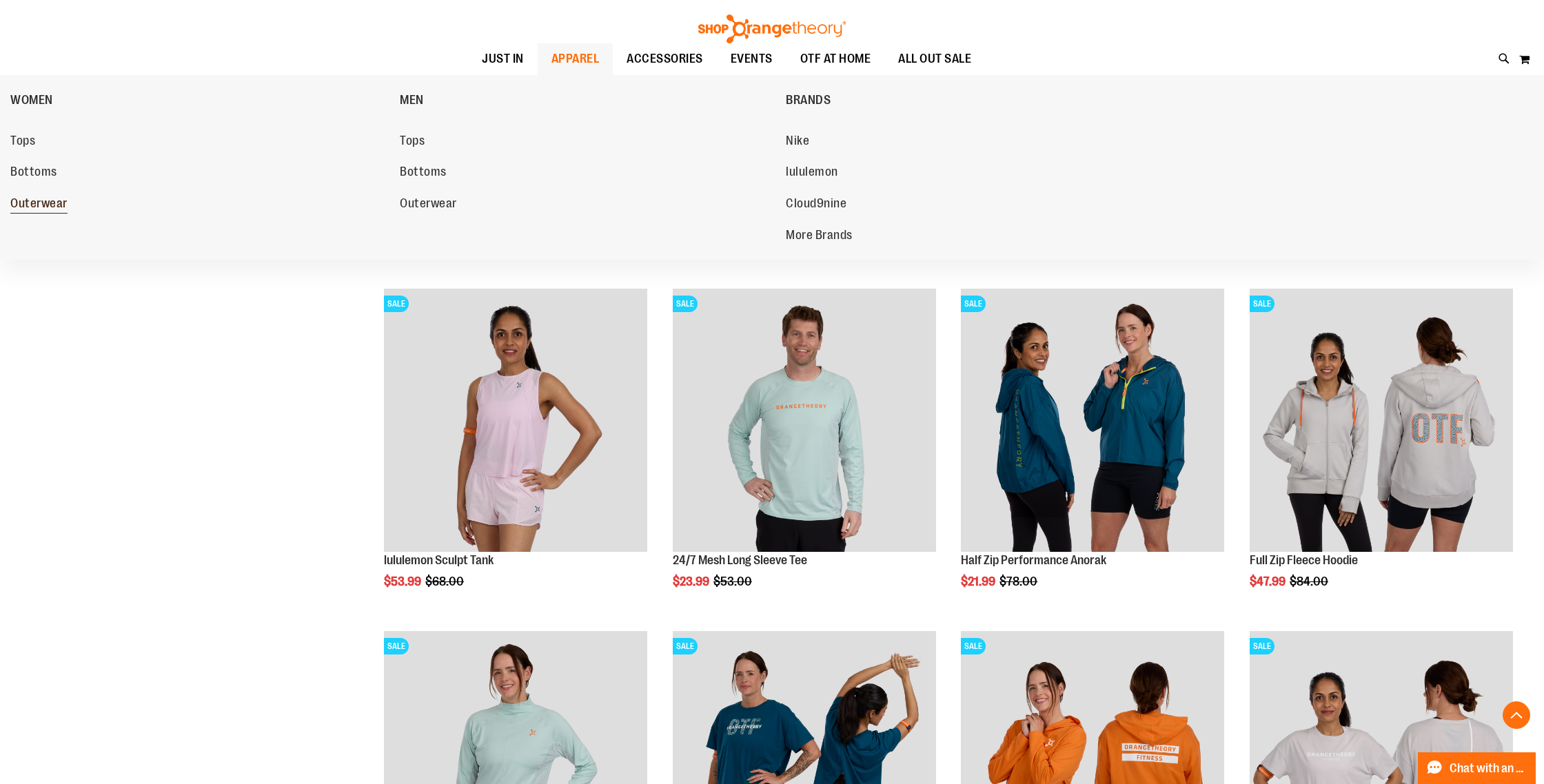
type input "**********"
click at [61, 204] on span "Outerwear" at bounding box center [39, 205] width 57 height 17
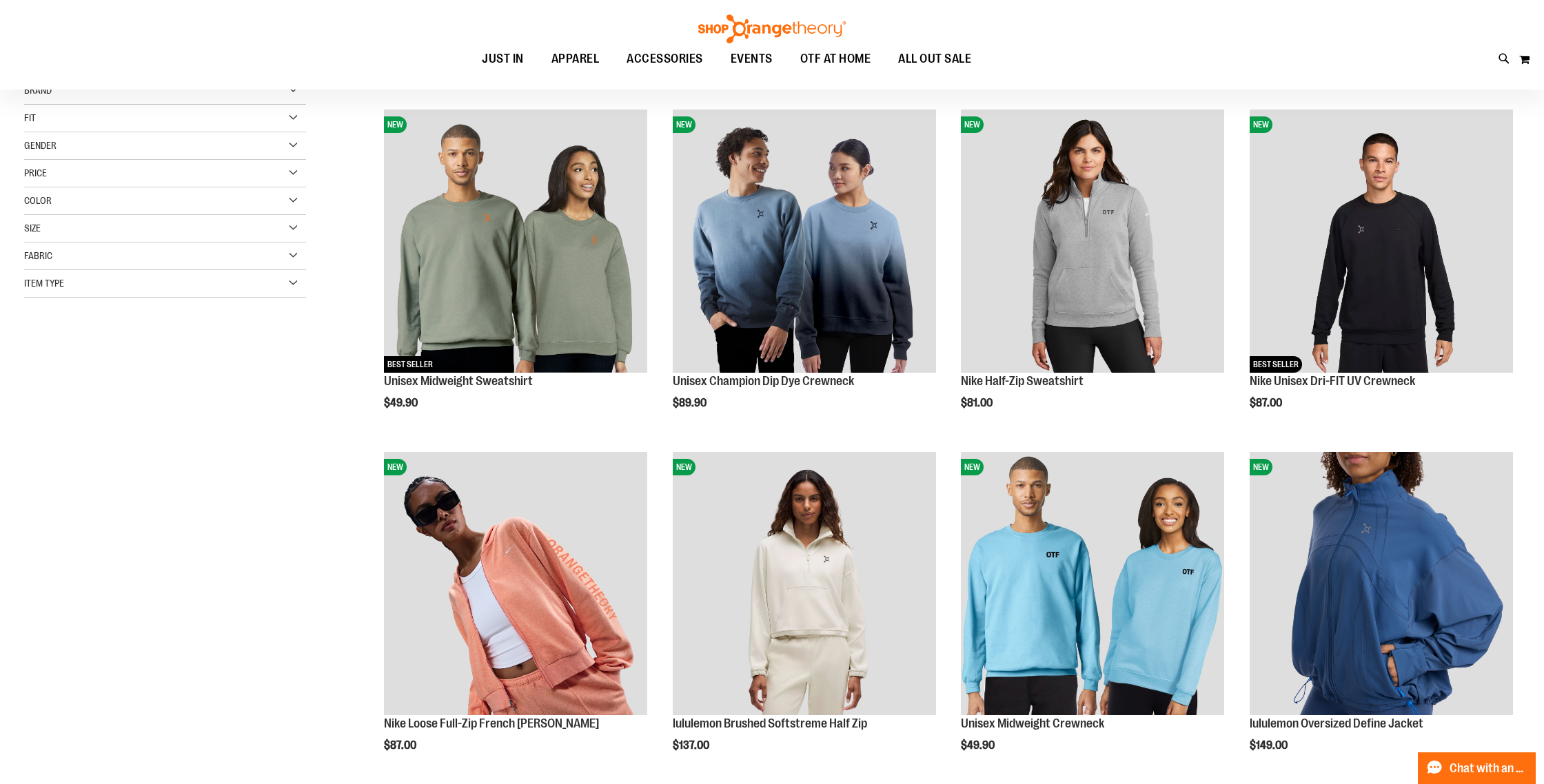
scroll to position [172, 0]
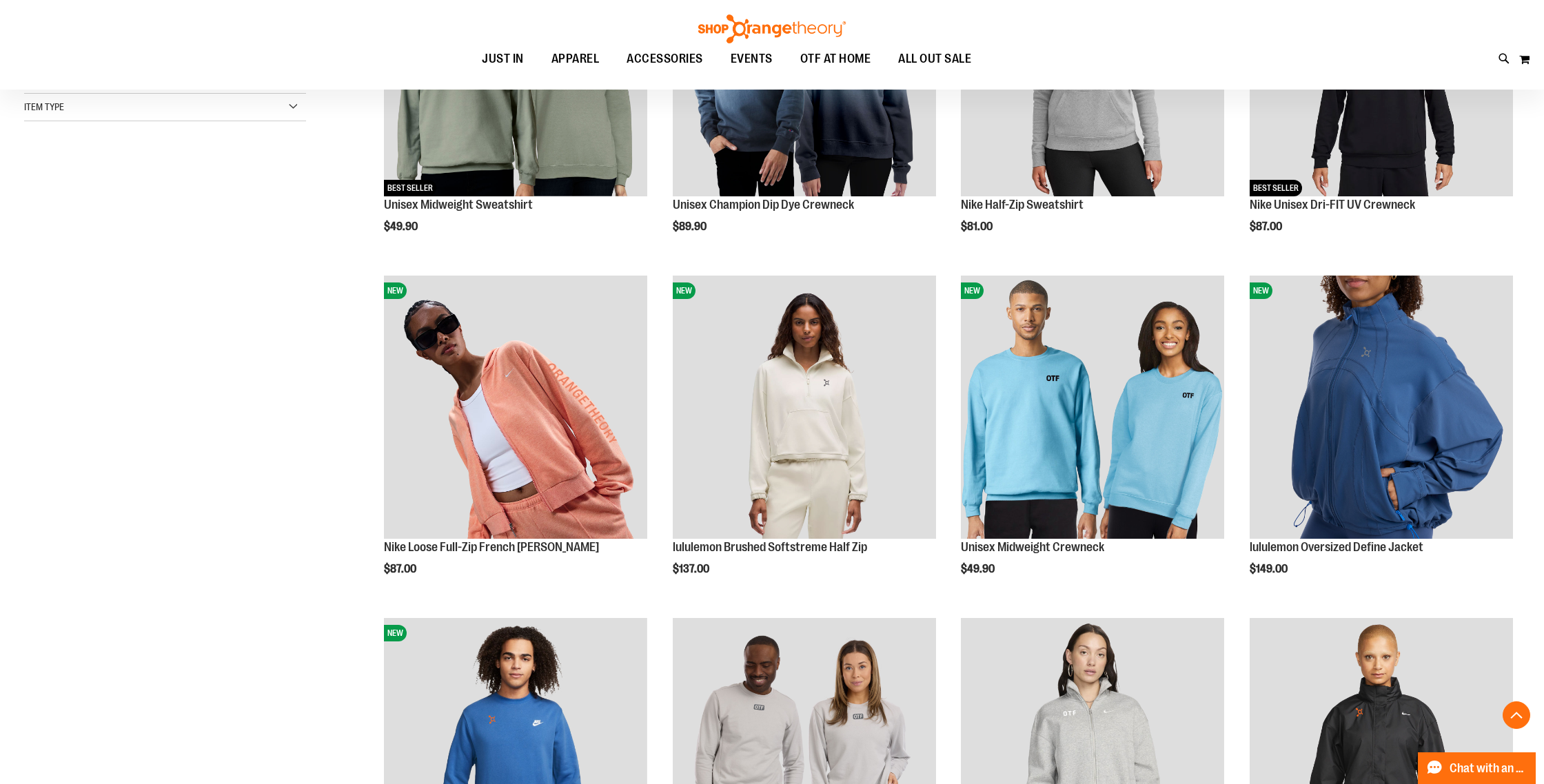
scroll to position [370, 0]
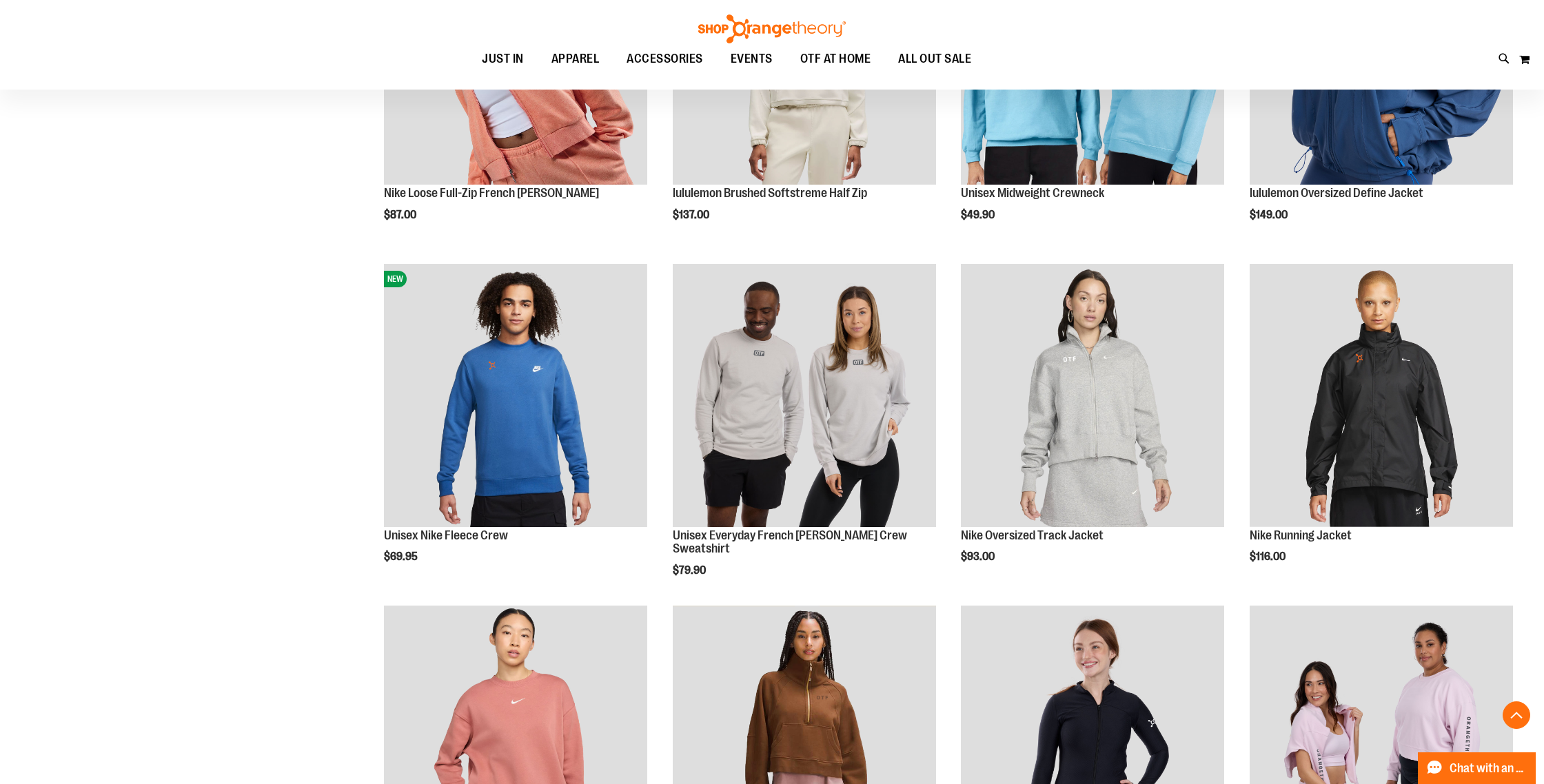
scroll to position [713, 0]
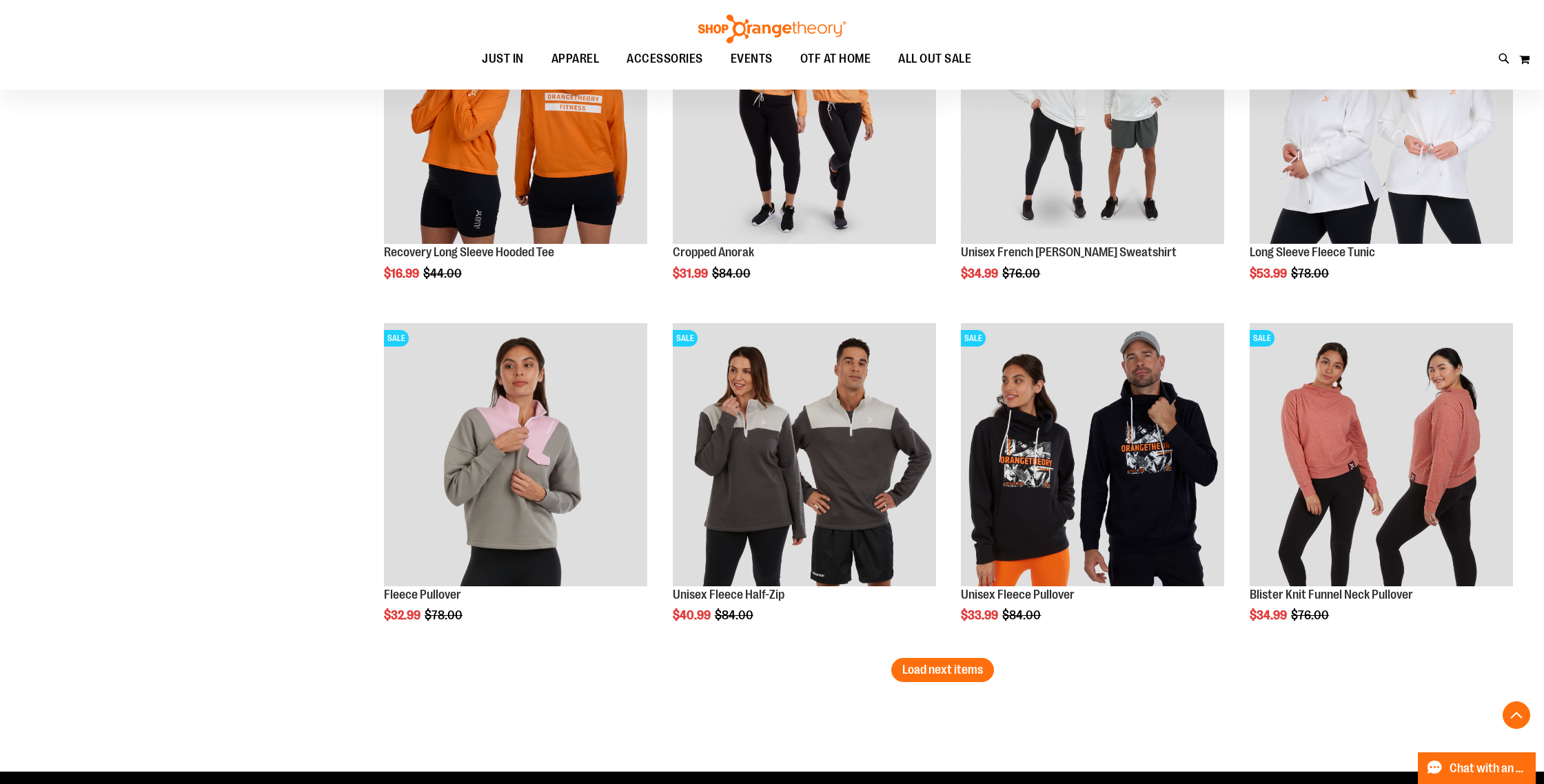
scroll to position [2710, 0]
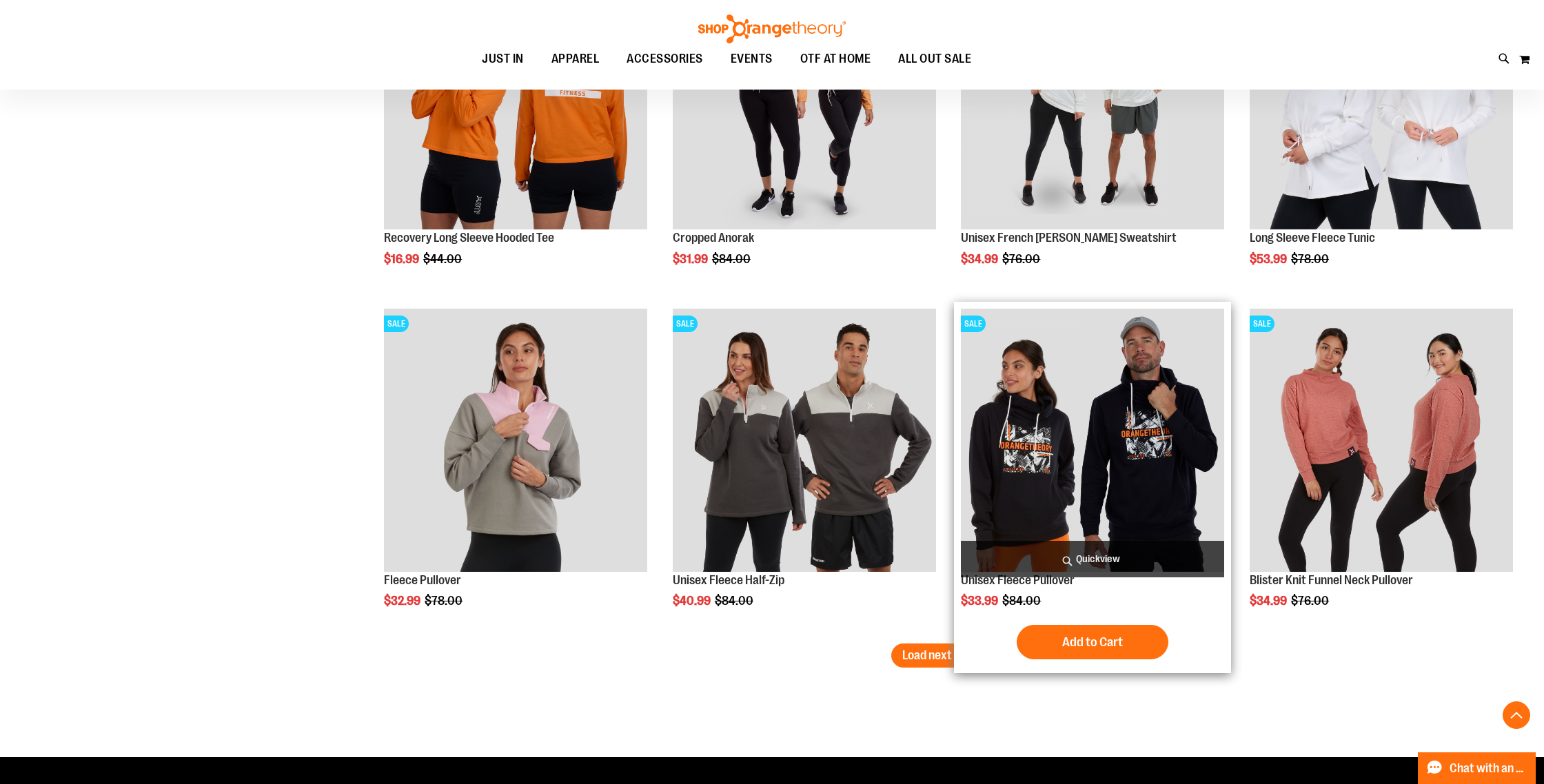
type input "**********"
click at [1095, 437] on img "product" at bounding box center [1093, 440] width 263 height 263
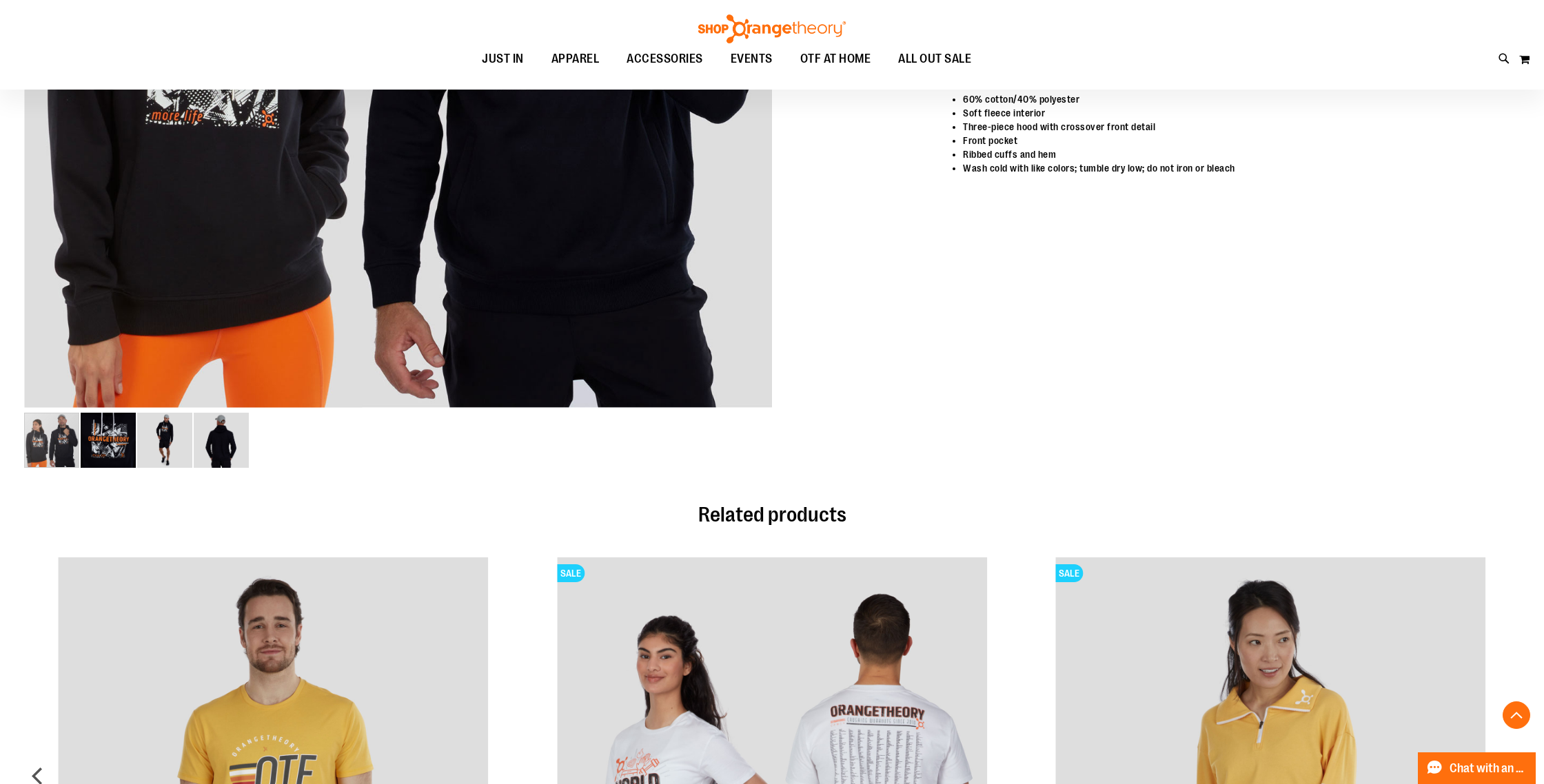
scroll to position [544, 0]
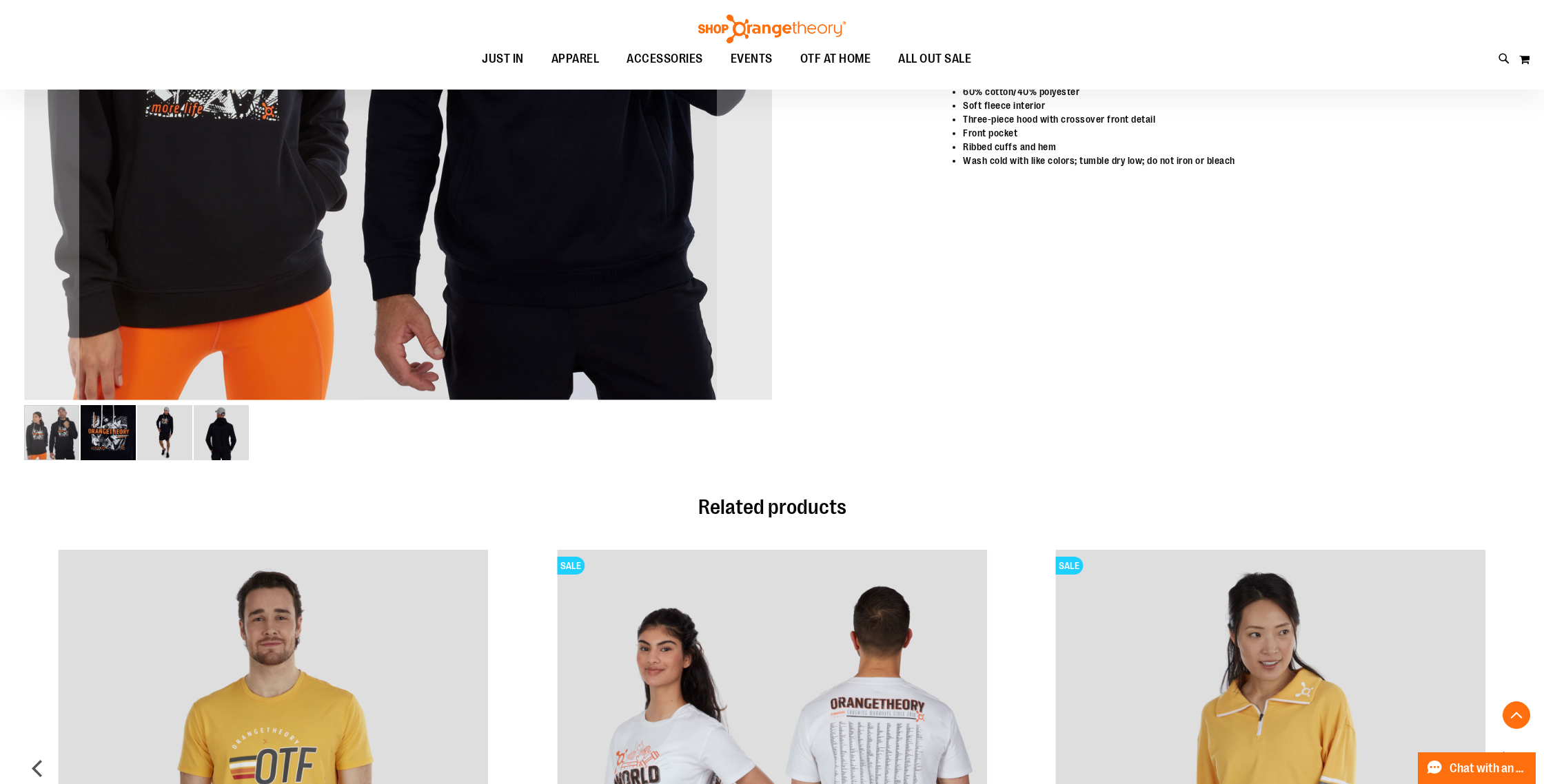
type input "**********"
click at [151, 441] on img "image 3 of 4" at bounding box center [165, 433] width 55 height 55
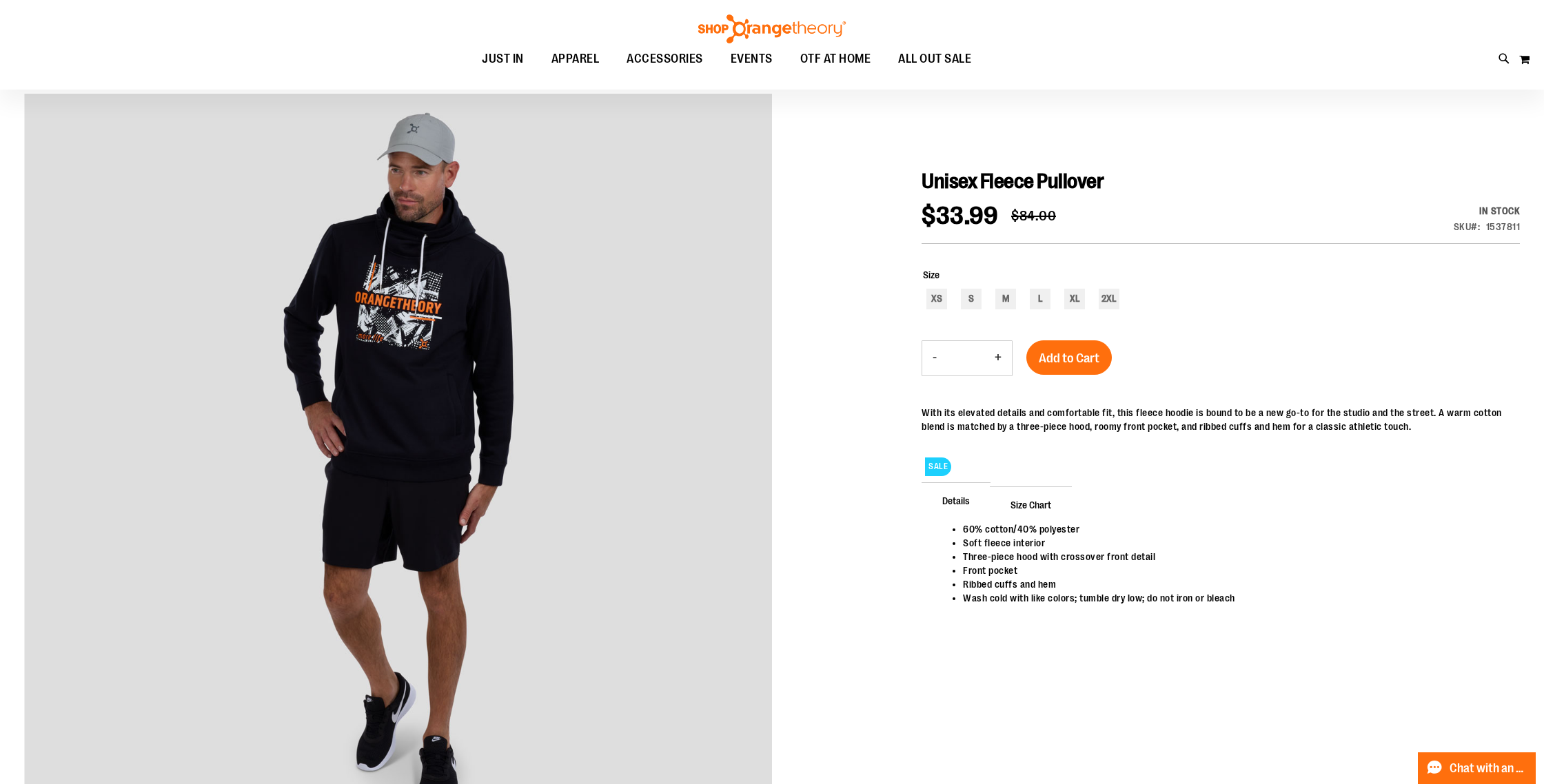
scroll to position [11, 0]
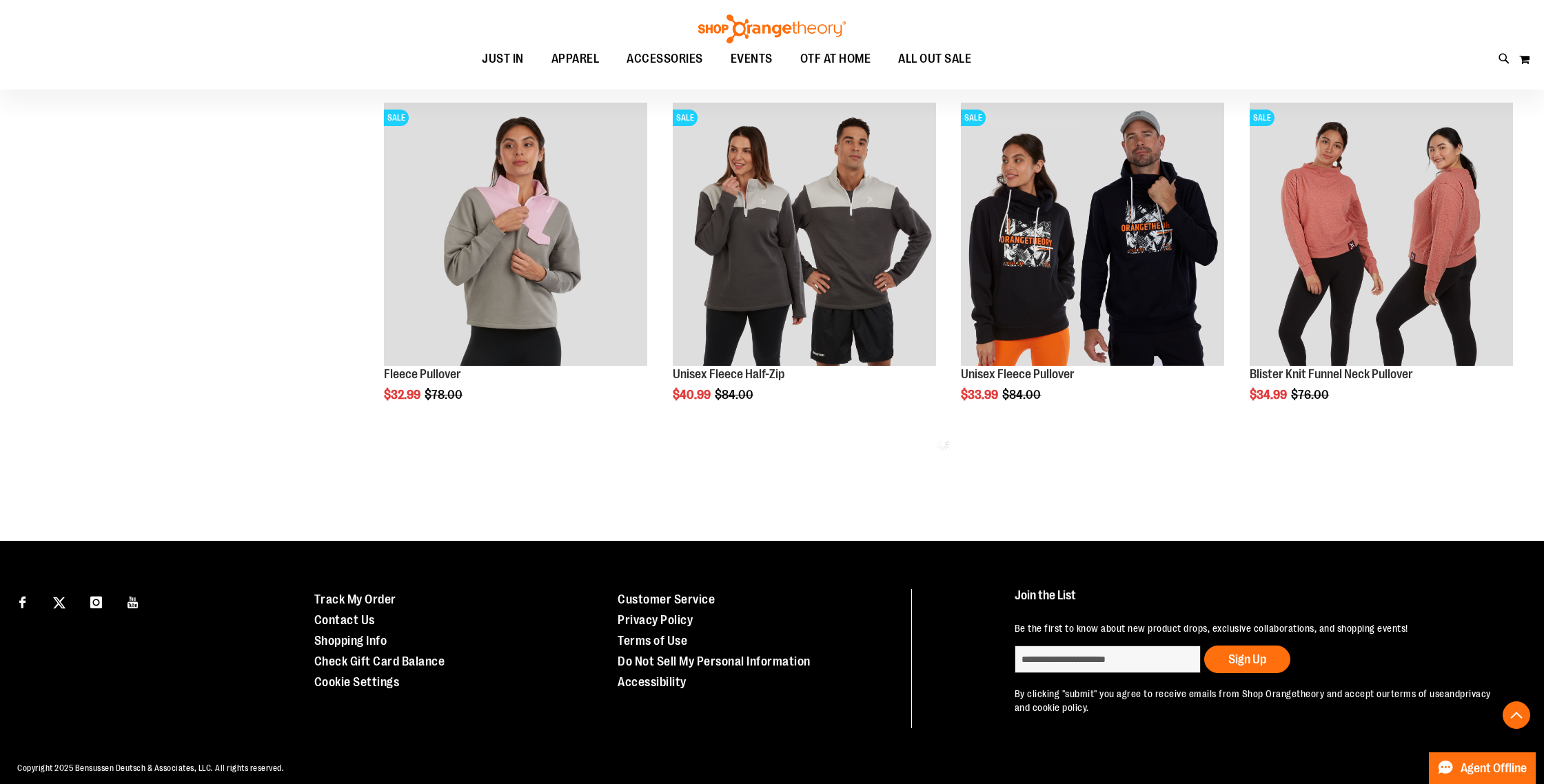
scroll to position [745, 0]
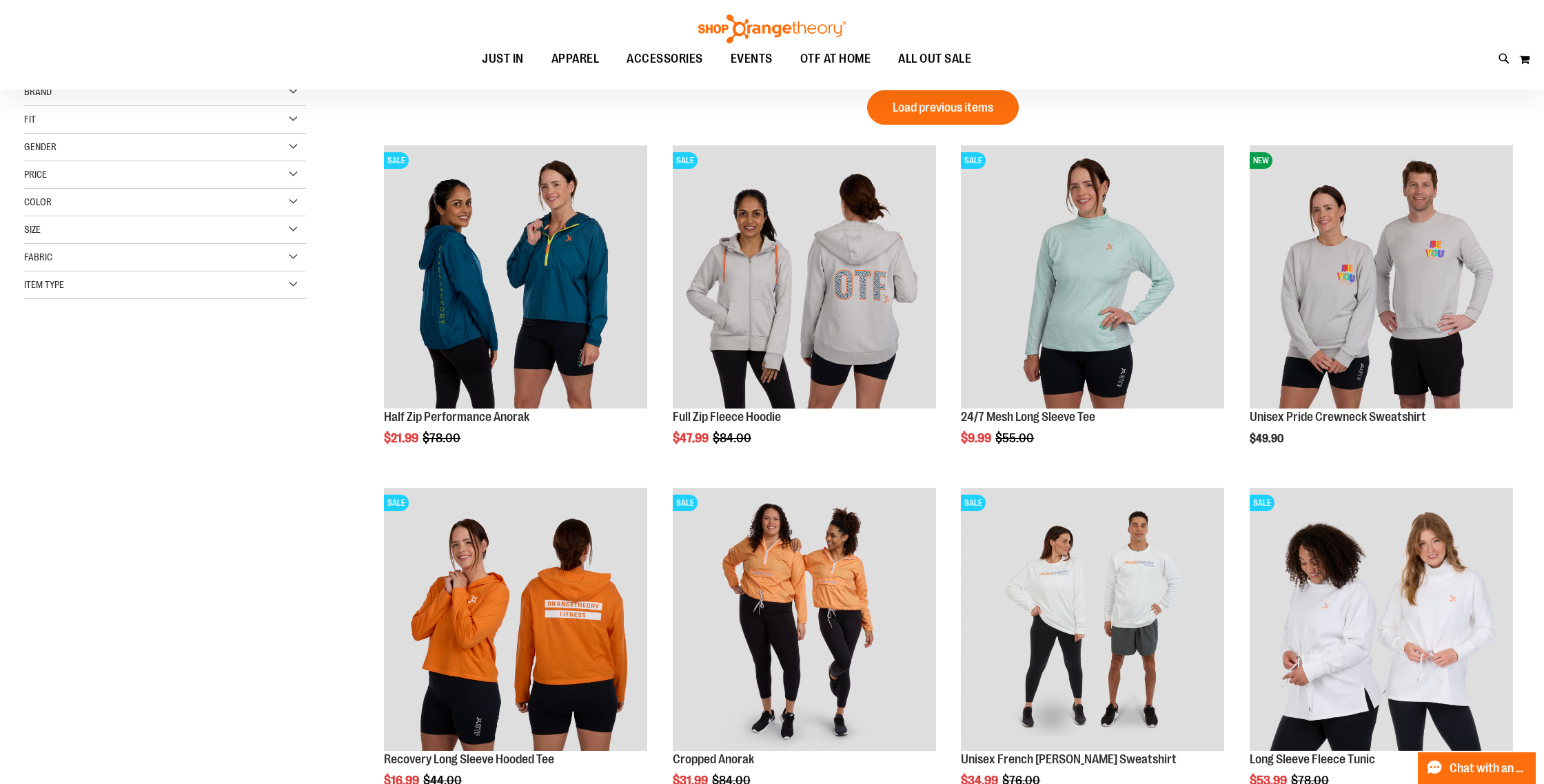
scroll to position [4, 0]
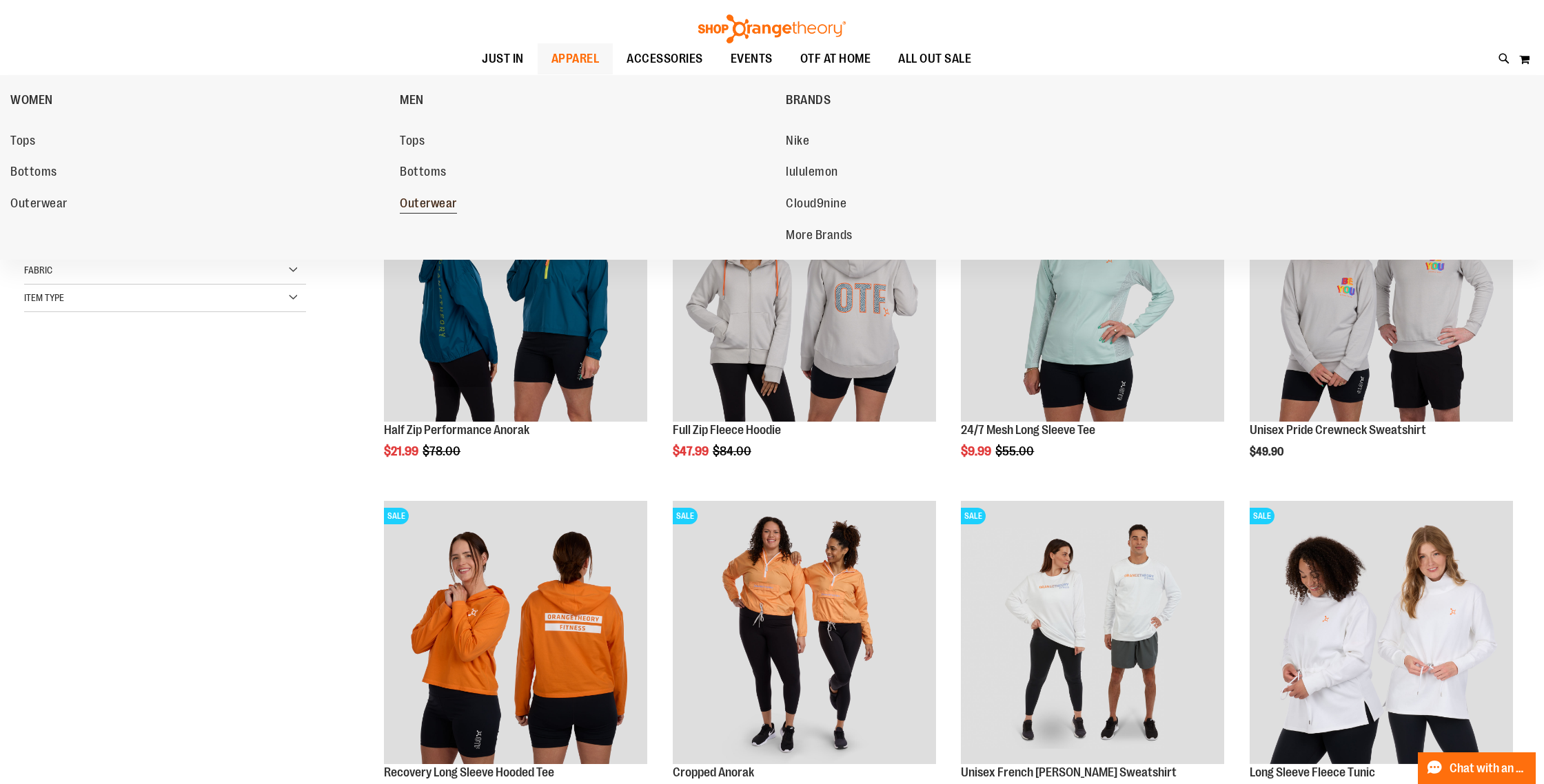
type input "**********"
click at [443, 209] on span "Outerwear" at bounding box center [429, 205] width 57 height 17
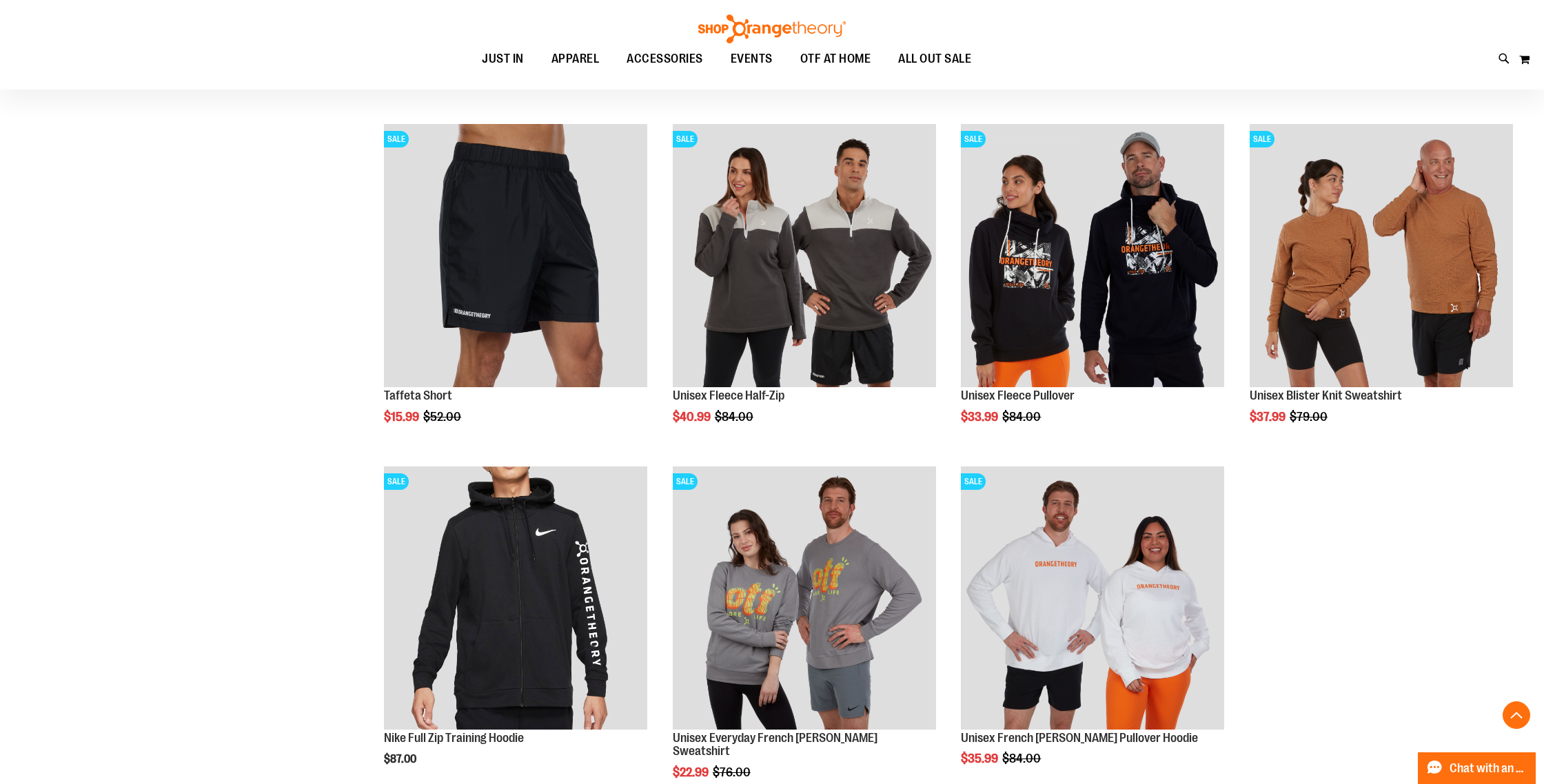
scroll to position [1498, 0]
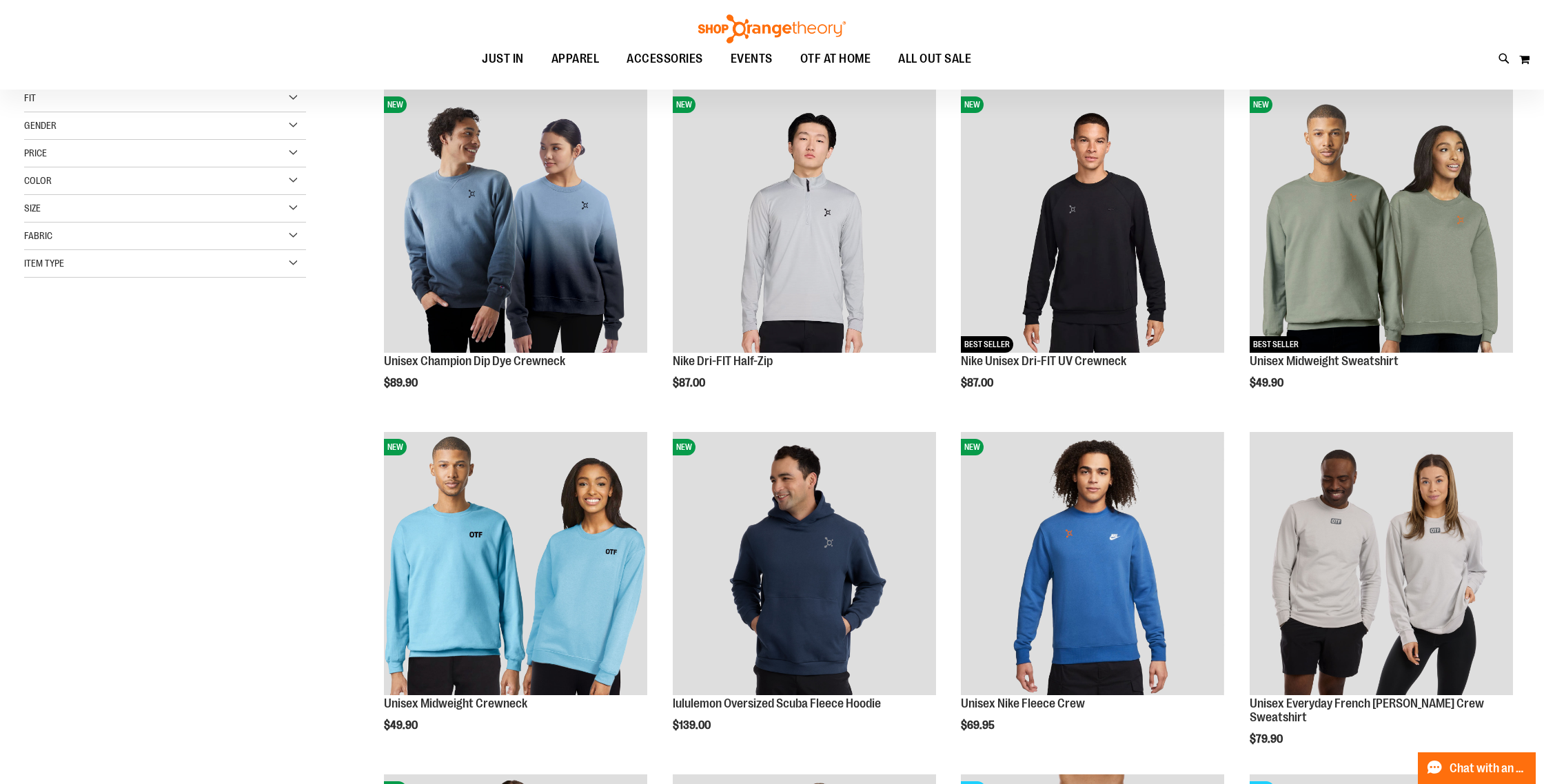
scroll to position [190, 0]
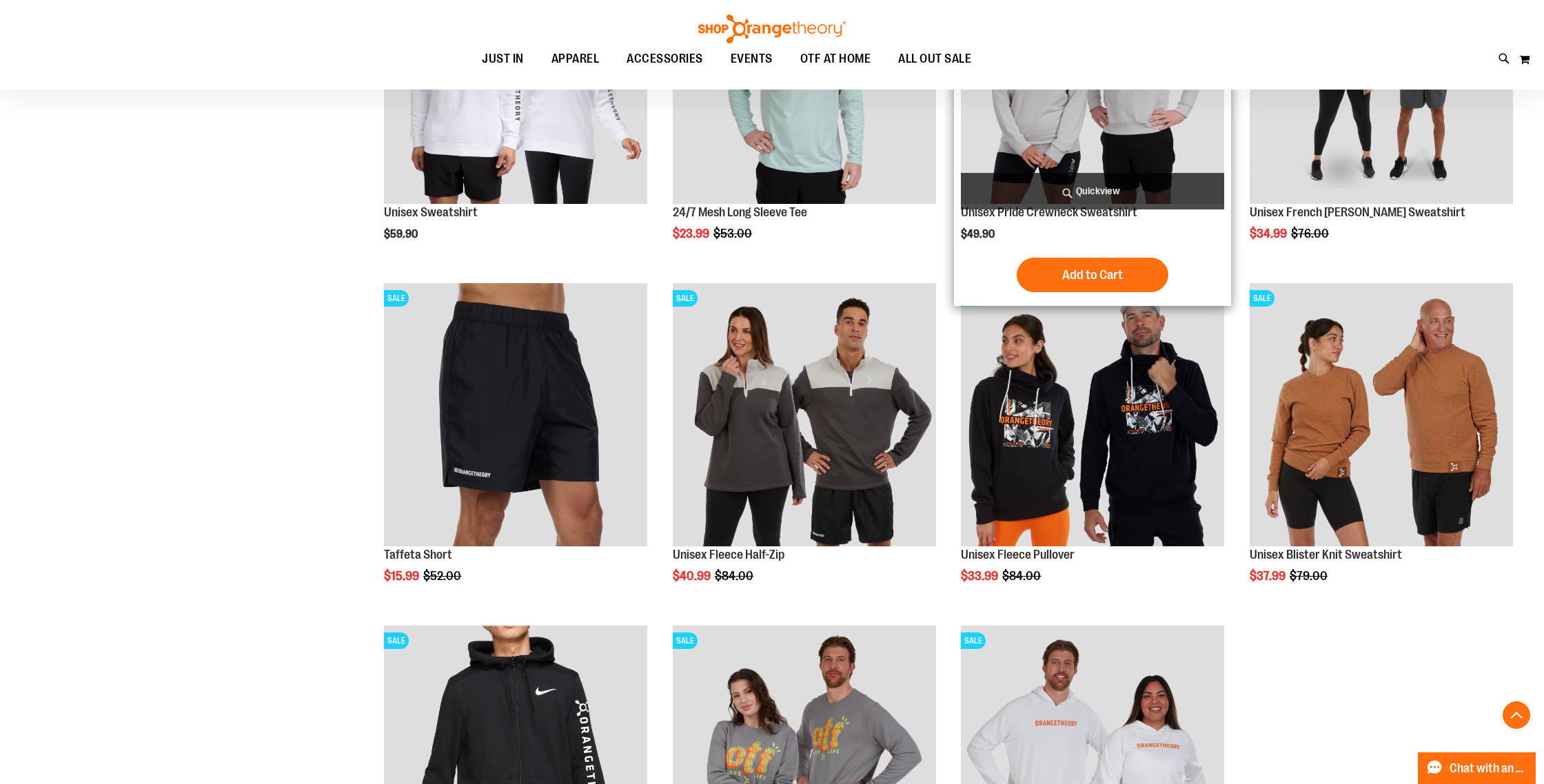
scroll to position [1419, 0]
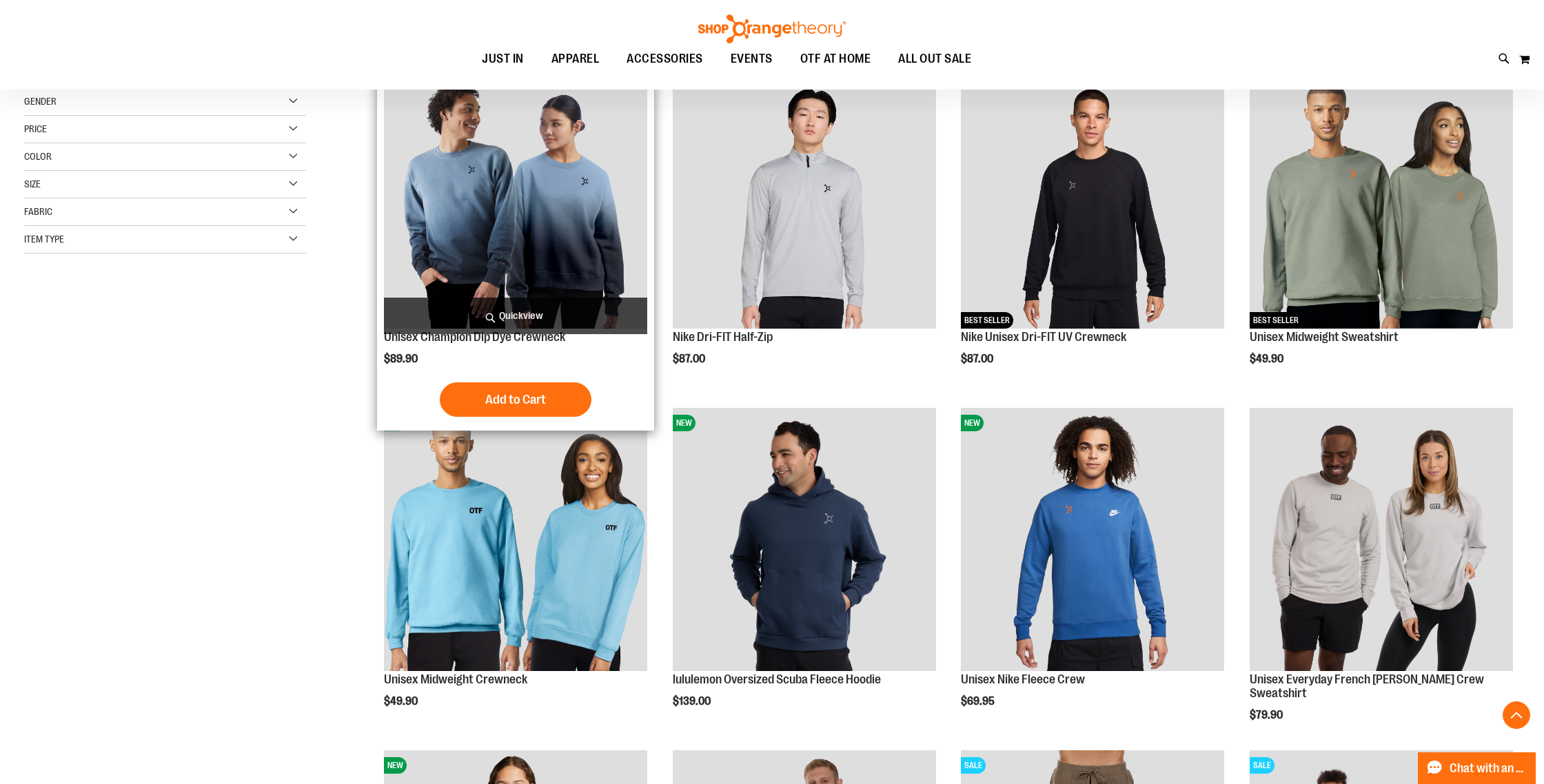
scroll to position [216, 0]
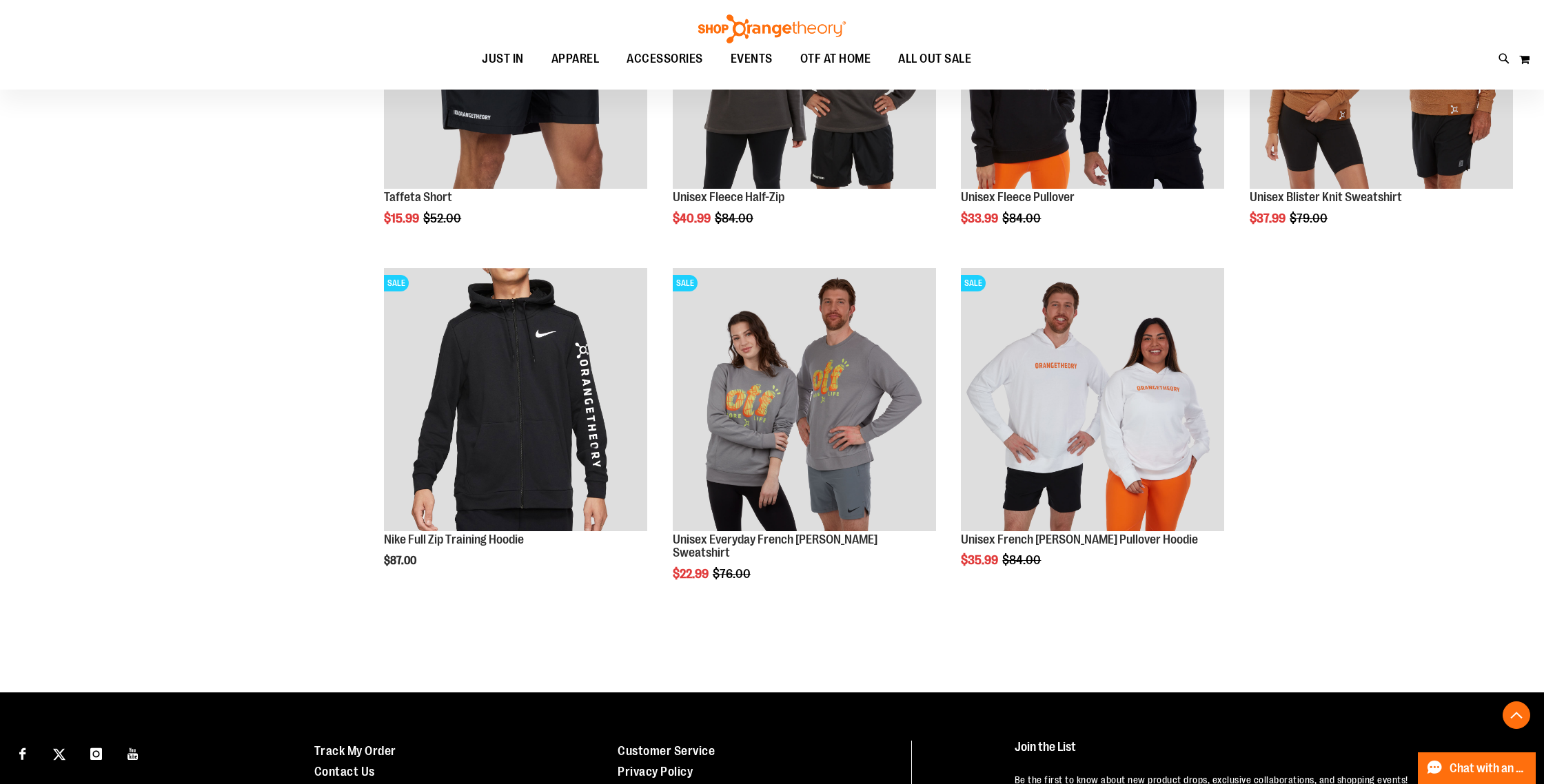
scroll to position [1746, 0]
